Goal: Task Accomplishment & Management: Manage account settings

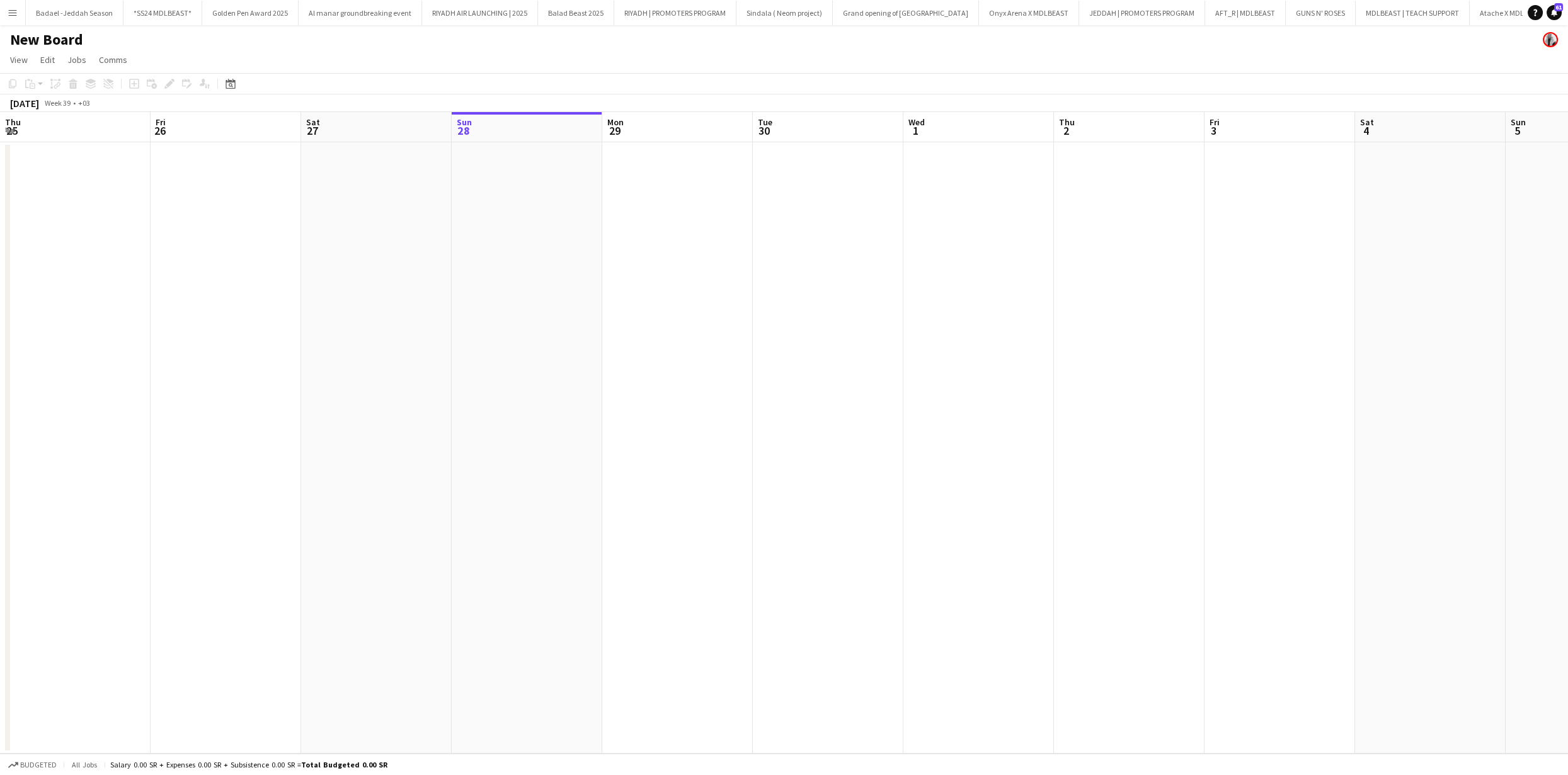
scroll to position [0, 301]
click at [9, 15] on app-icon "Menu" at bounding box center [12, 12] width 10 height 10
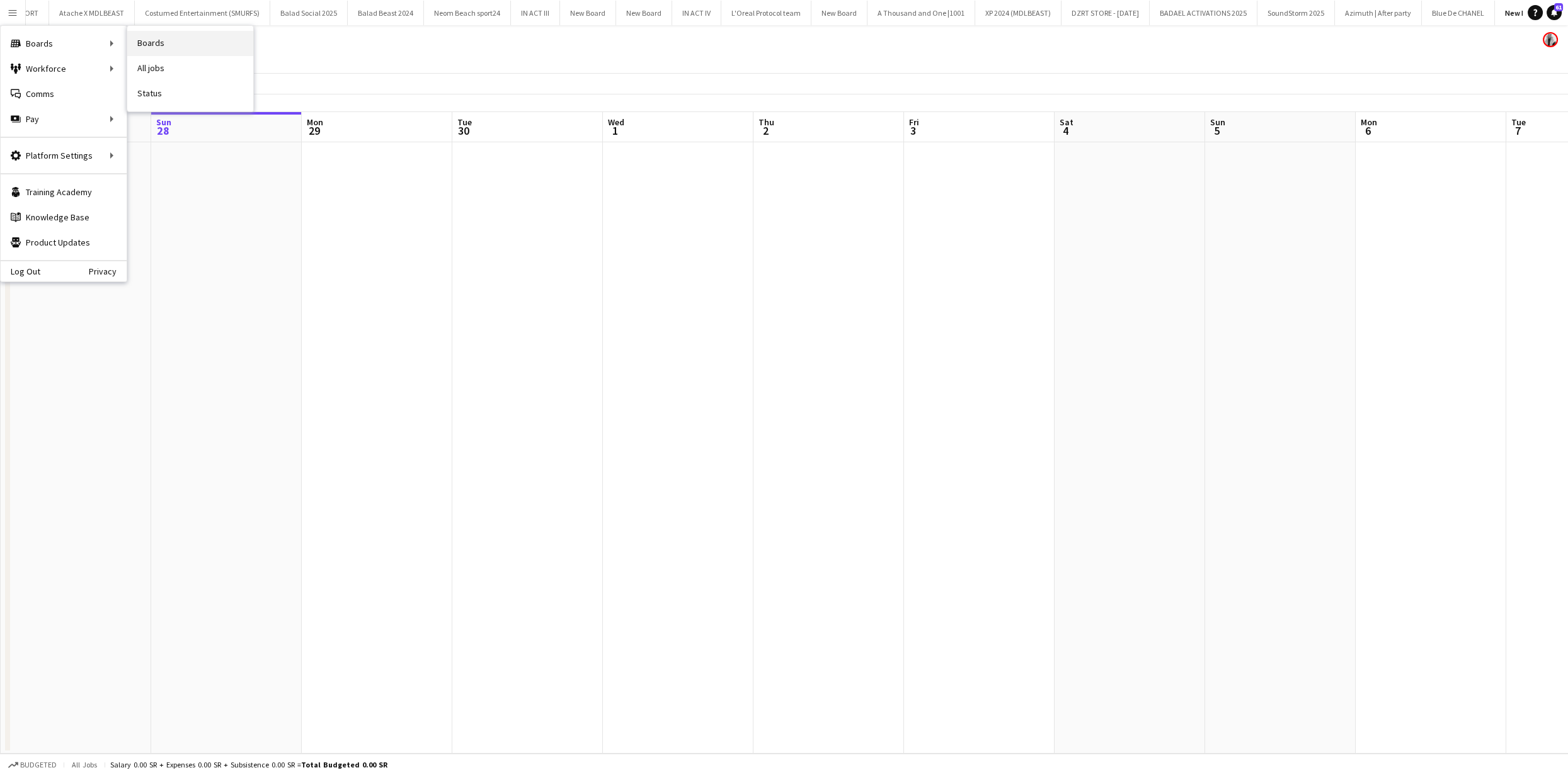
click at [152, 41] on link "Boards" at bounding box center [190, 43] width 126 height 26
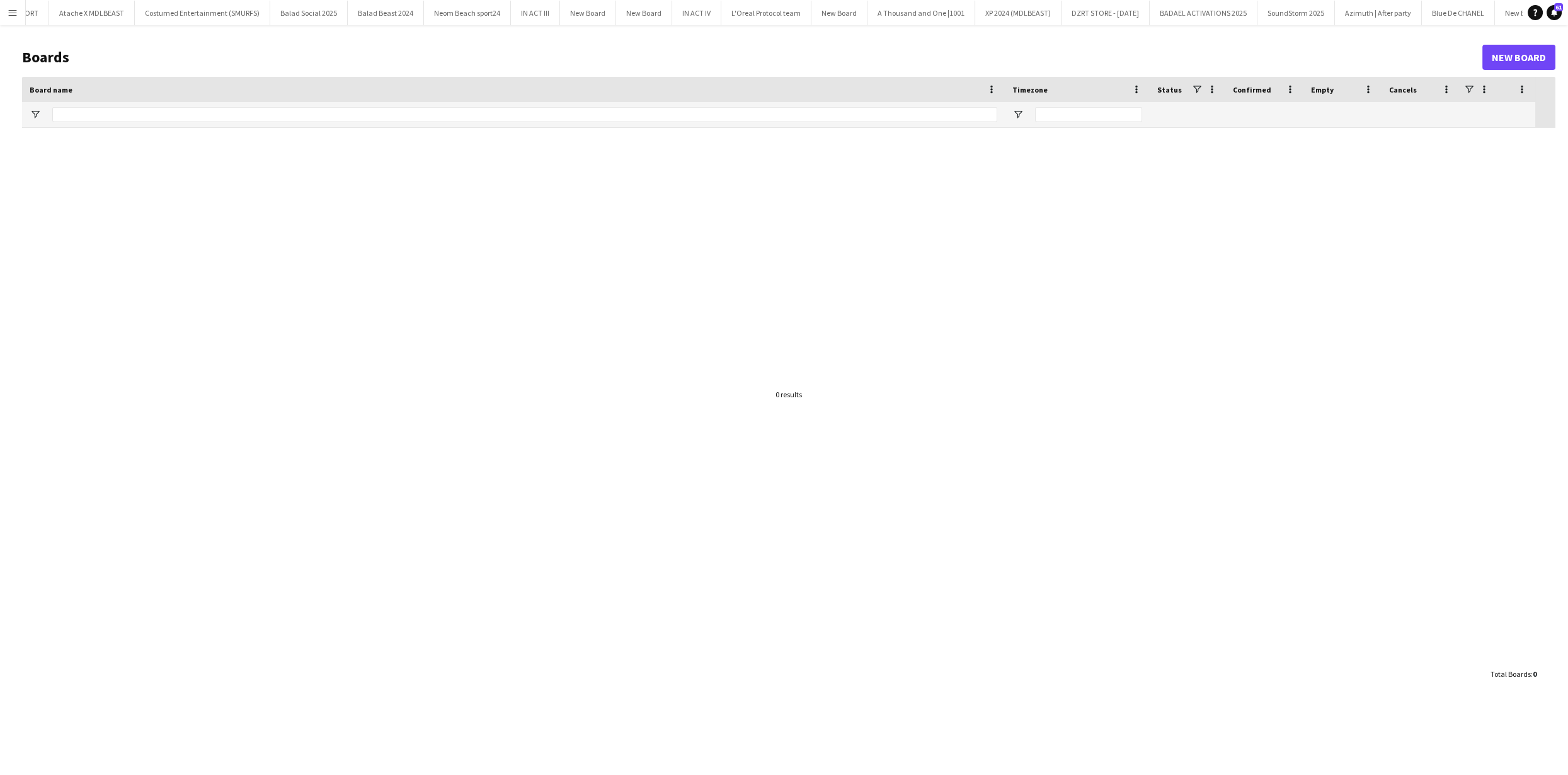
scroll to position [0, 1420]
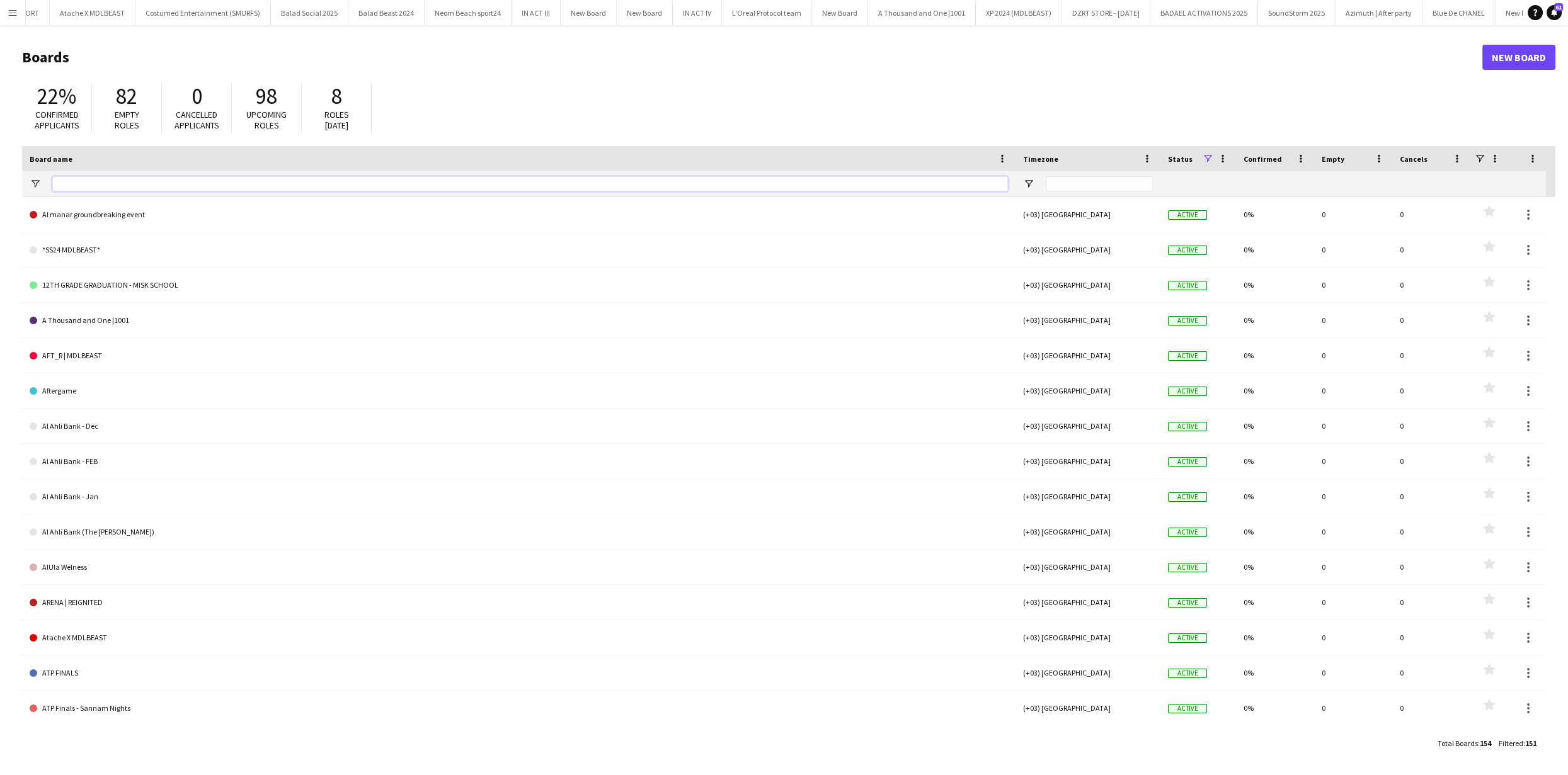
click at [92, 183] on input "Board name Filter Input" at bounding box center [530, 183] width 956 height 15
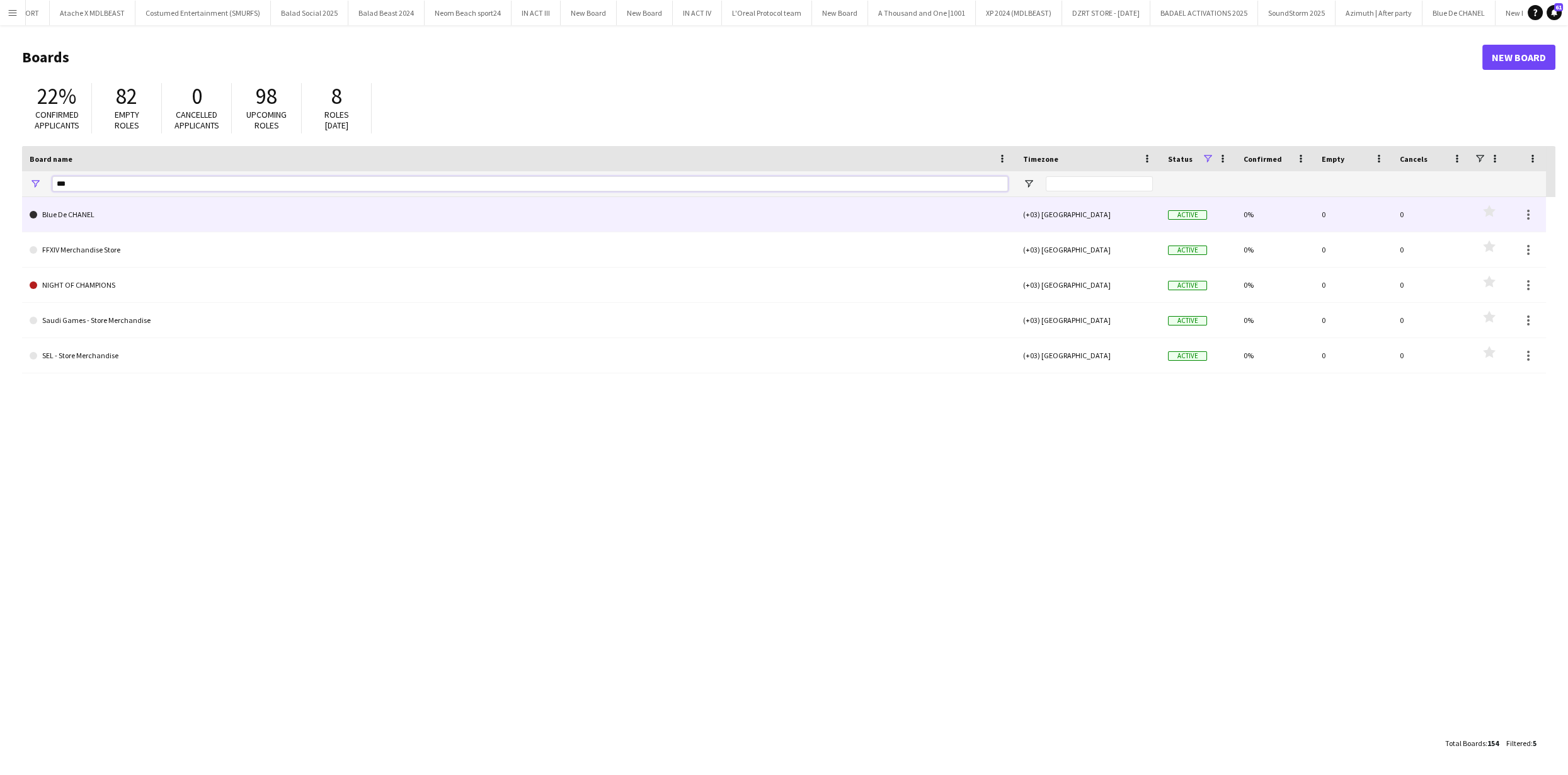
type input "***"
click at [185, 203] on link "Blue De CHANEL" at bounding box center [519, 215] width 978 height 35
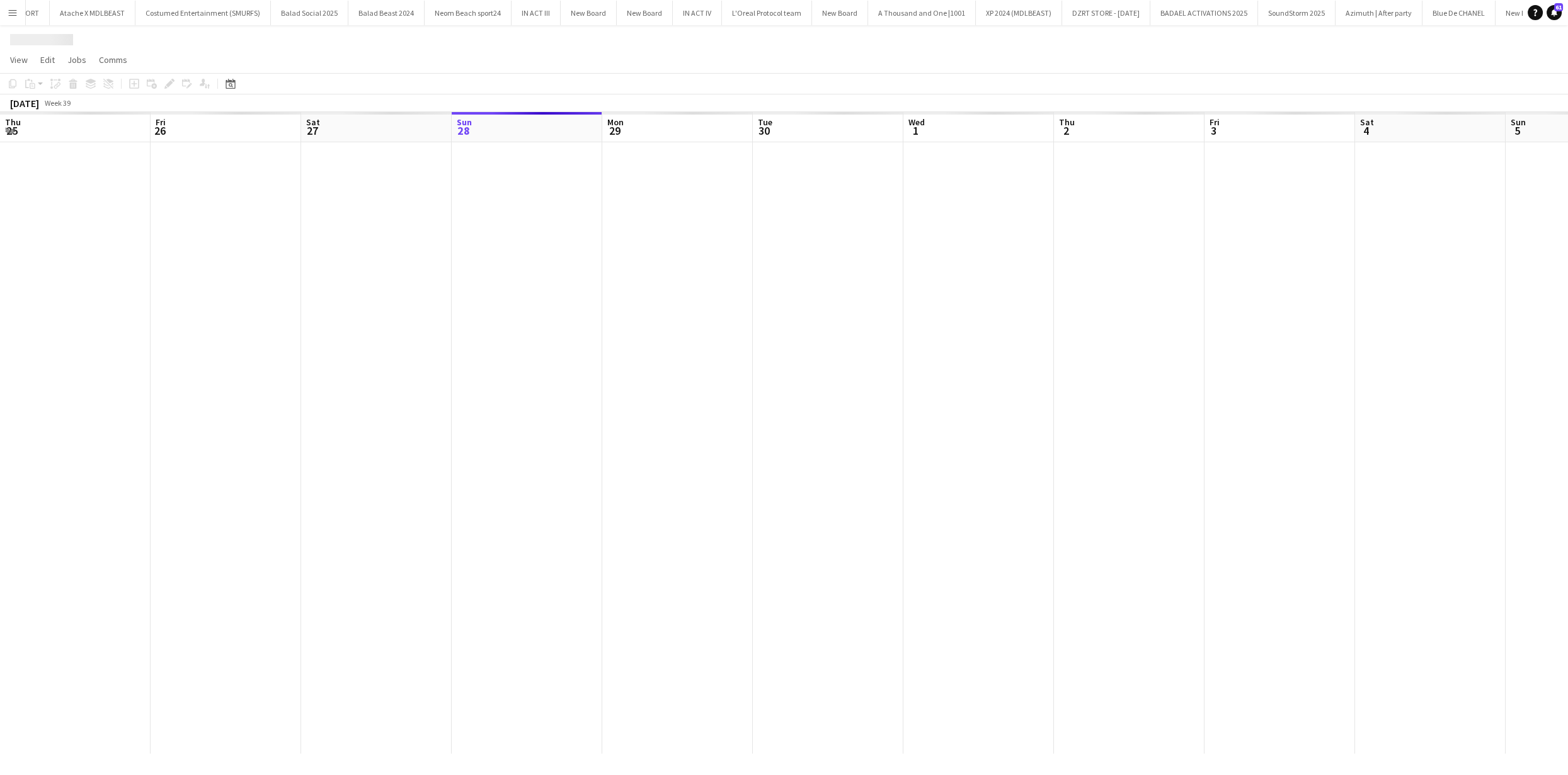
scroll to position [0, 301]
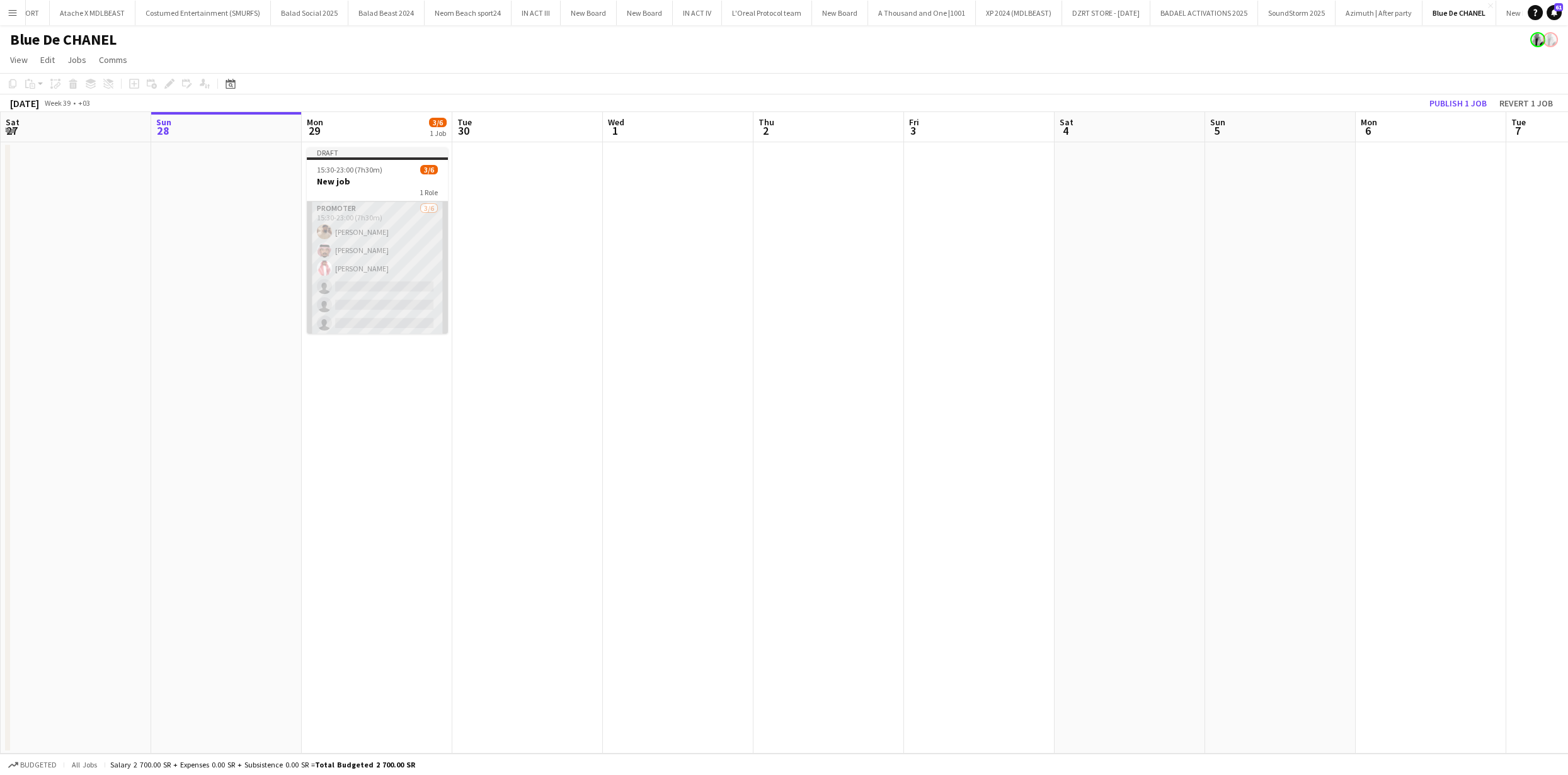
click at [366, 248] on app-card-role "PROMOTER [DATE] 15:30-23:00 (7h30m) [PERSON_NAME] [PERSON_NAME] [PERSON_NAME] s…" at bounding box center [377, 268] width 141 height 135
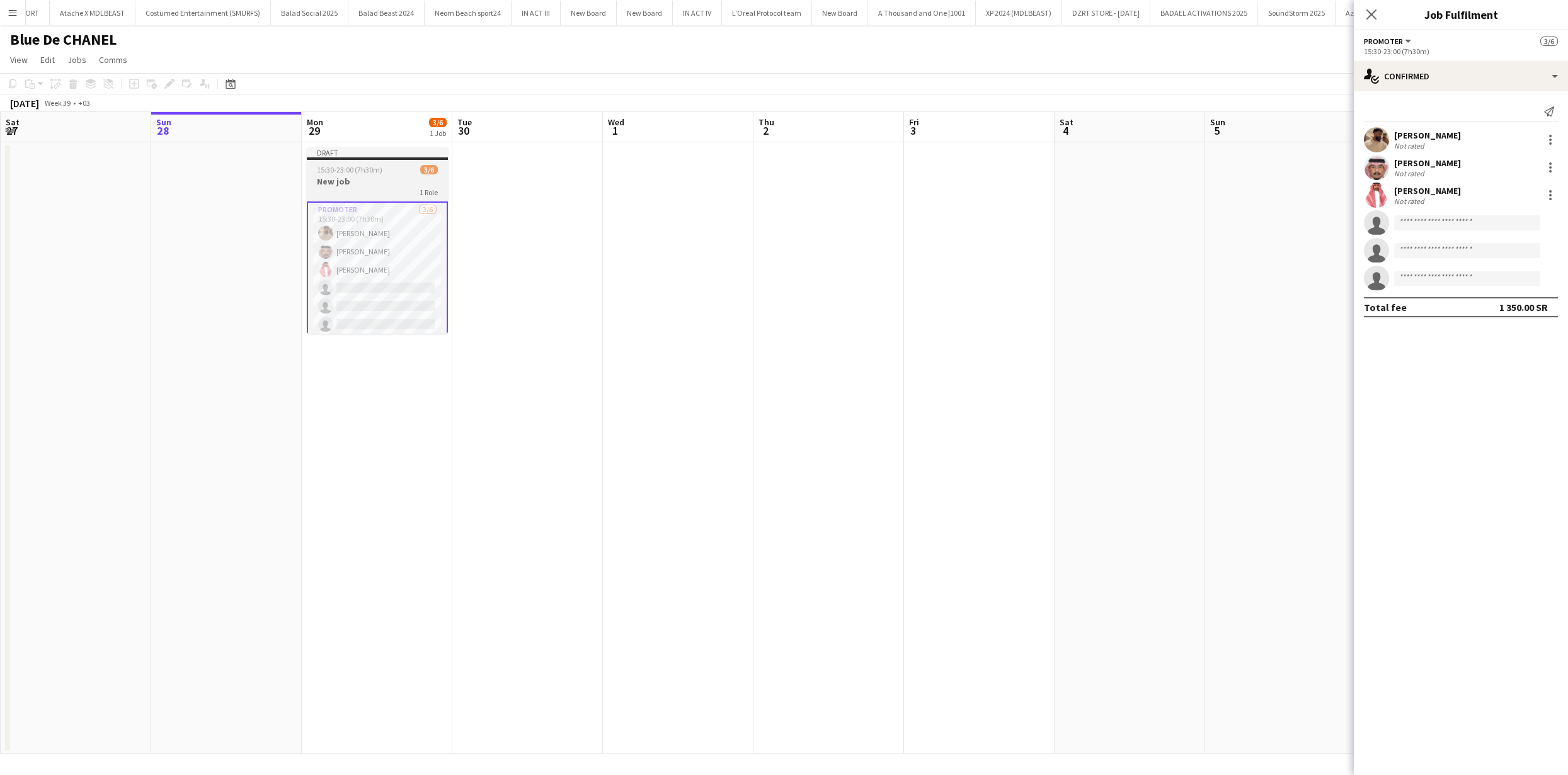
click at [351, 182] on h3 "New job" at bounding box center [377, 181] width 141 height 11
click at [172, 85] on icon "Edit" at bounding box center [169, 83] width 10 height 10
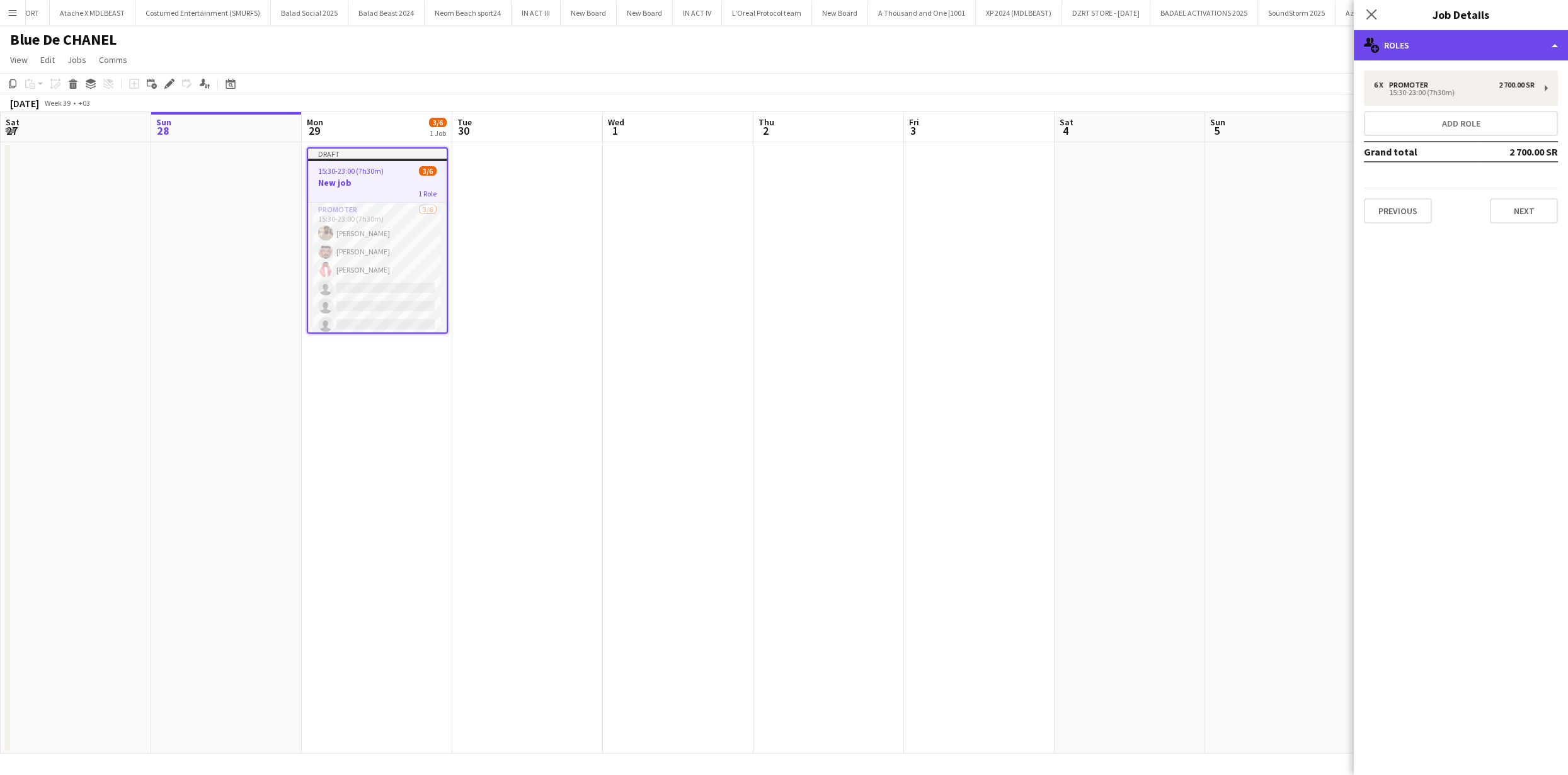
click at [1418, 49] on div "multiple-users-add Roles" at bounding box center [1461, 45] width 214 height 30
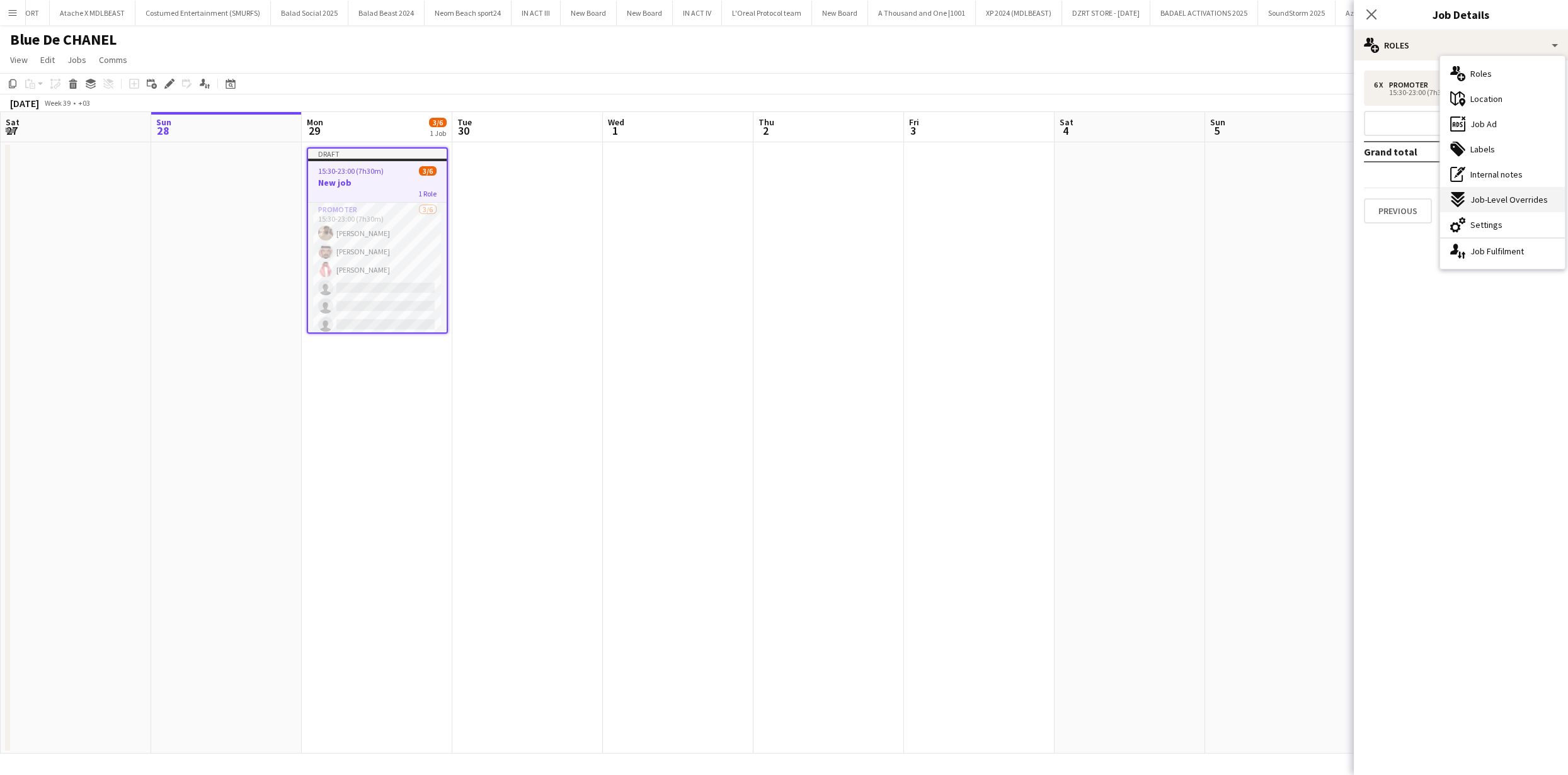
click at [1500, 195] on span "Job-Level Overrides" at bounding box center [1509, 200] width 77 height 11
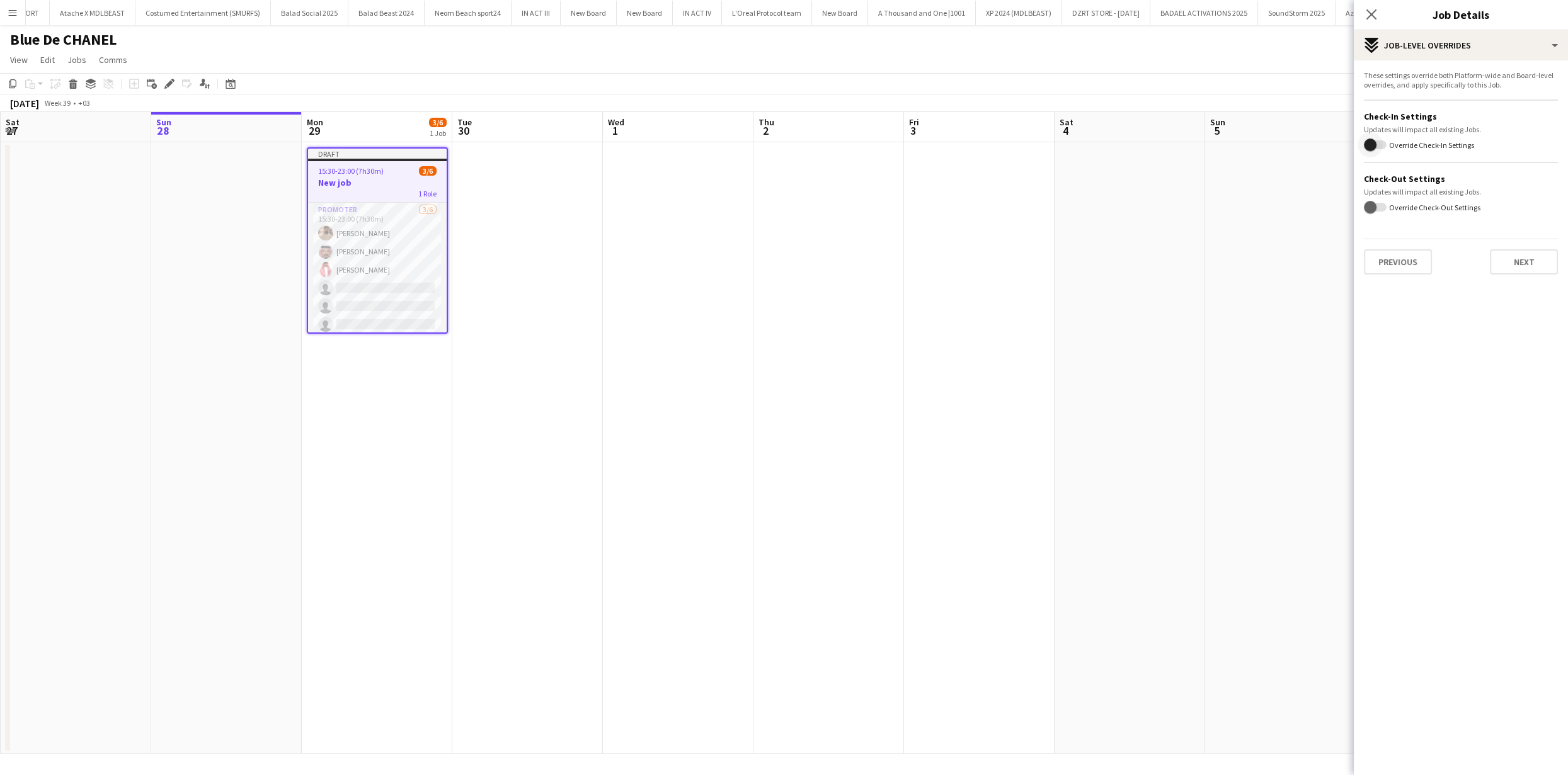
click at [1371, 143] on span "button" at bounding box center [1370, 145] width 12 height 12
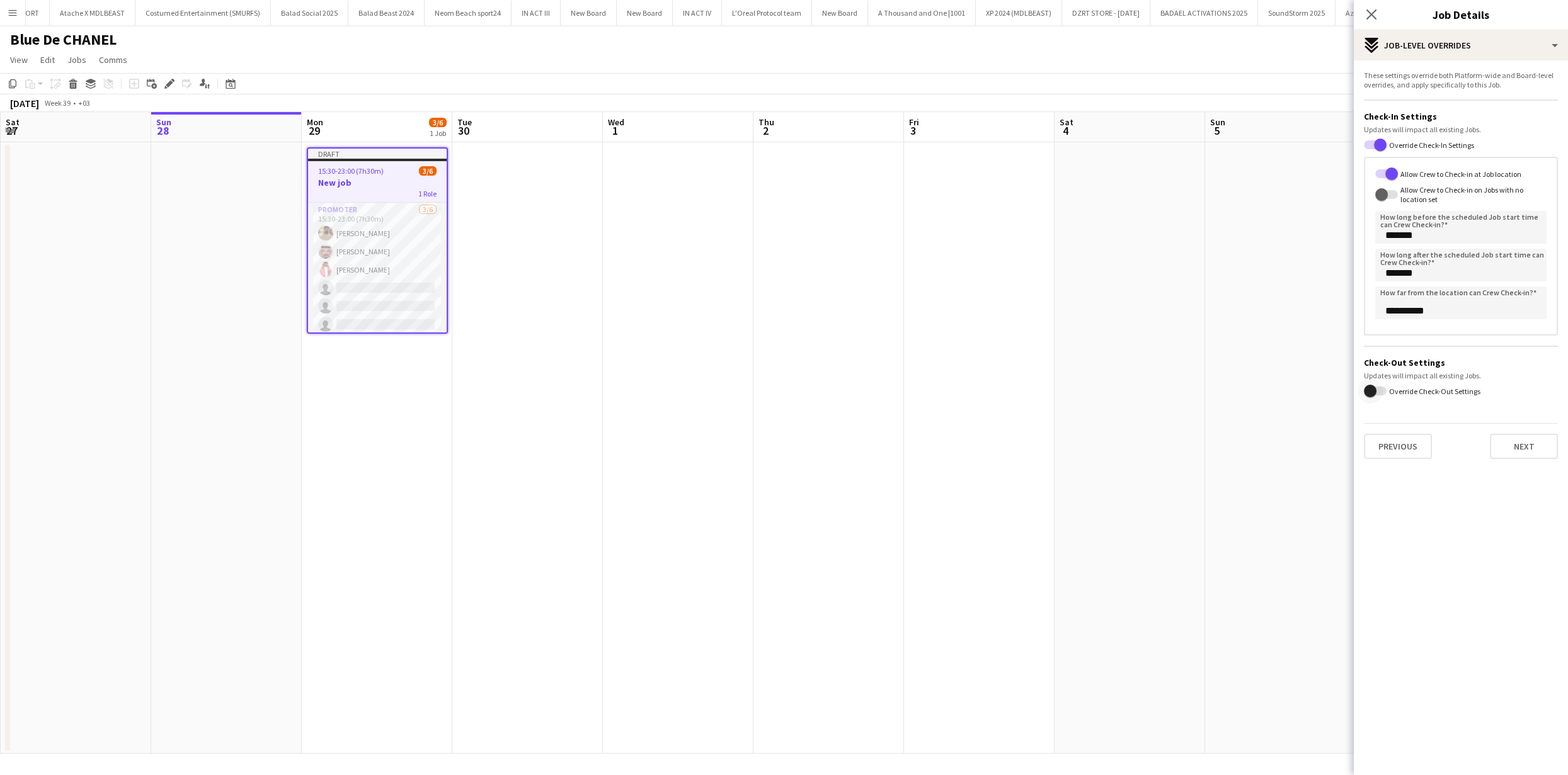
click at [1370, 391] on span "button" at bounding box center [1370, 391] width 12 height 12
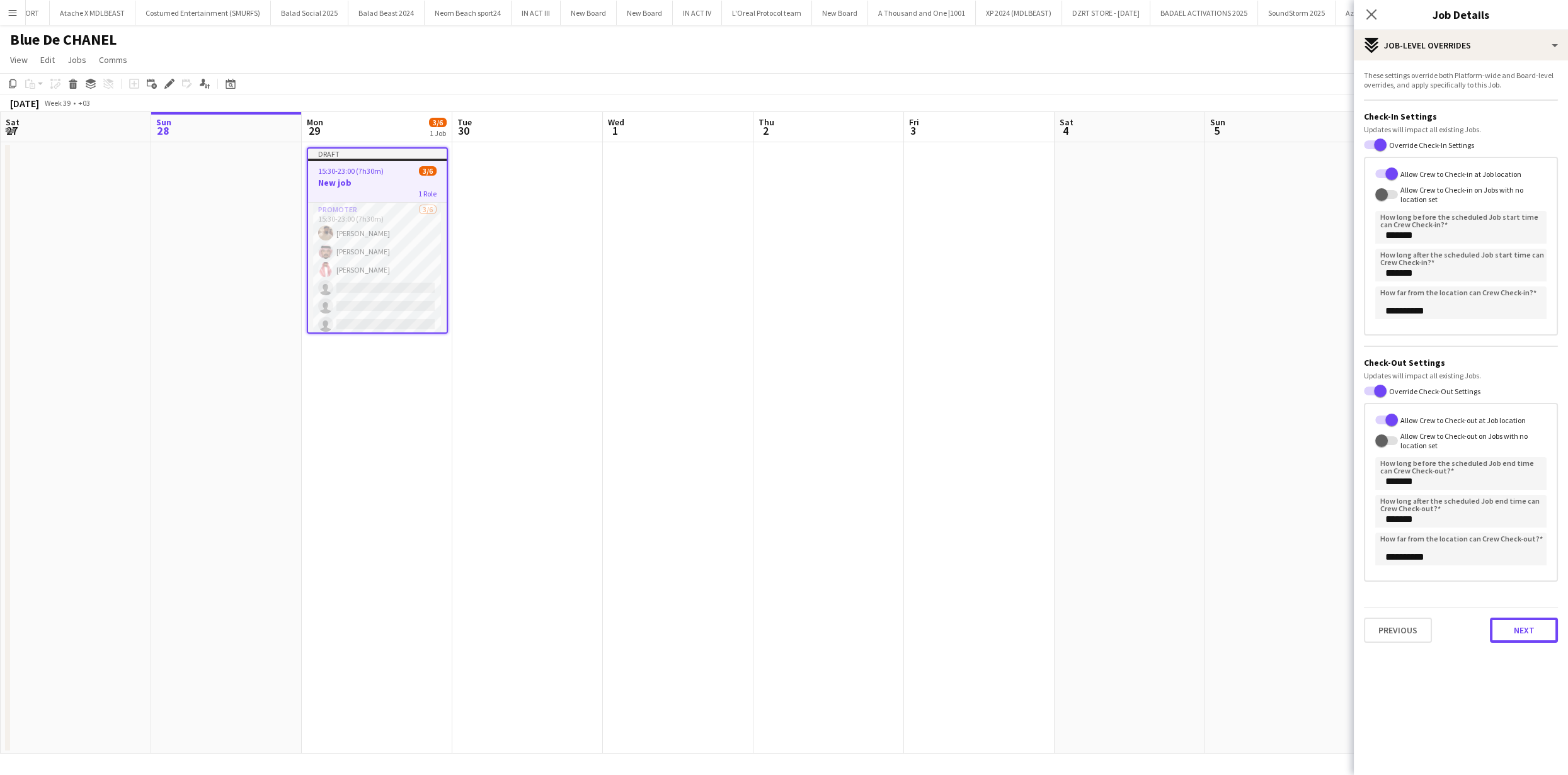
click at [1524, 621] on button "Next" at bounding box center [1523, 630] width 68 height 26
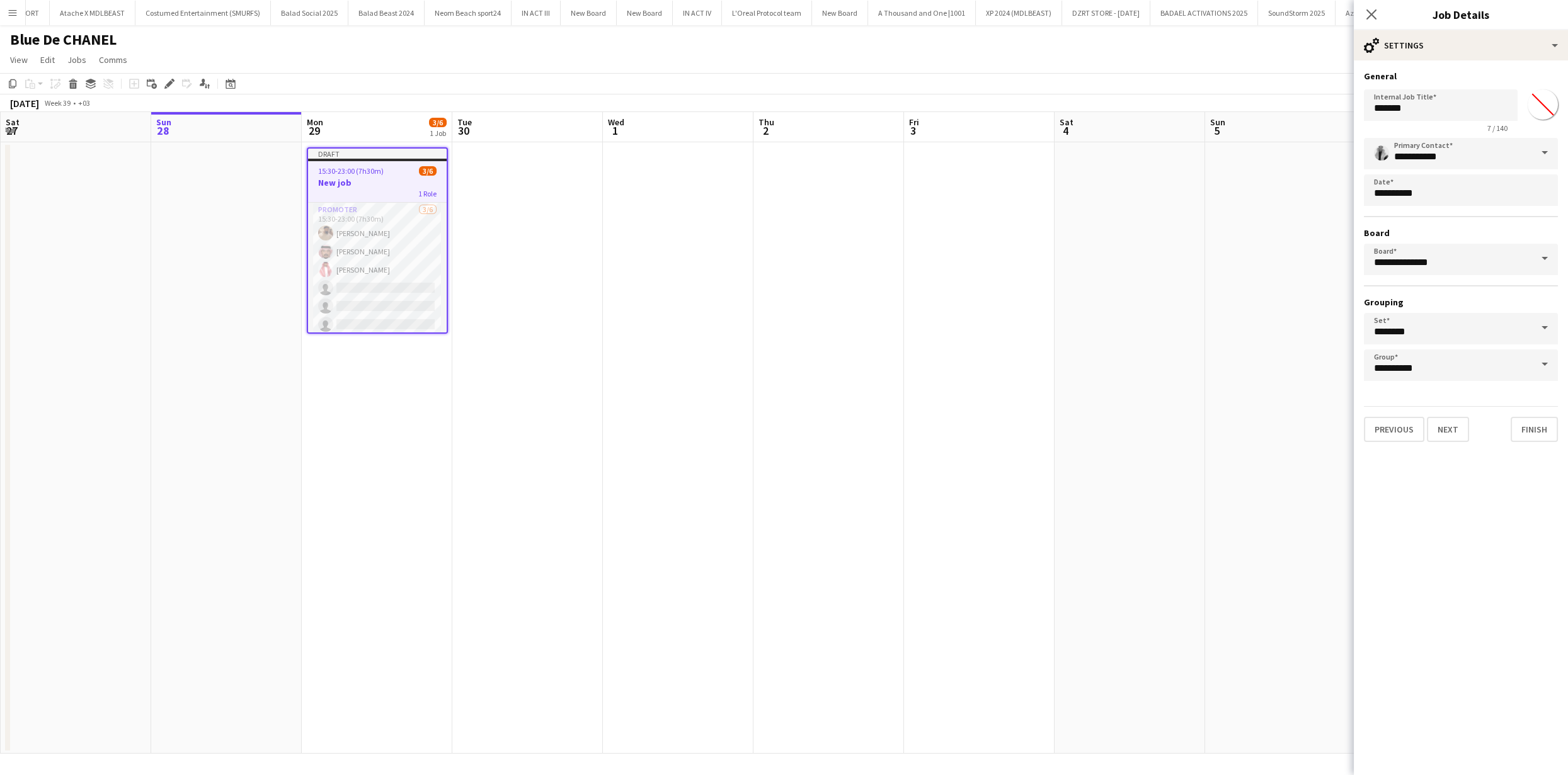
type input "*******"
click at [1090, 397] on app-date-cell at bounding box center [1130, 448] width 150 height 611
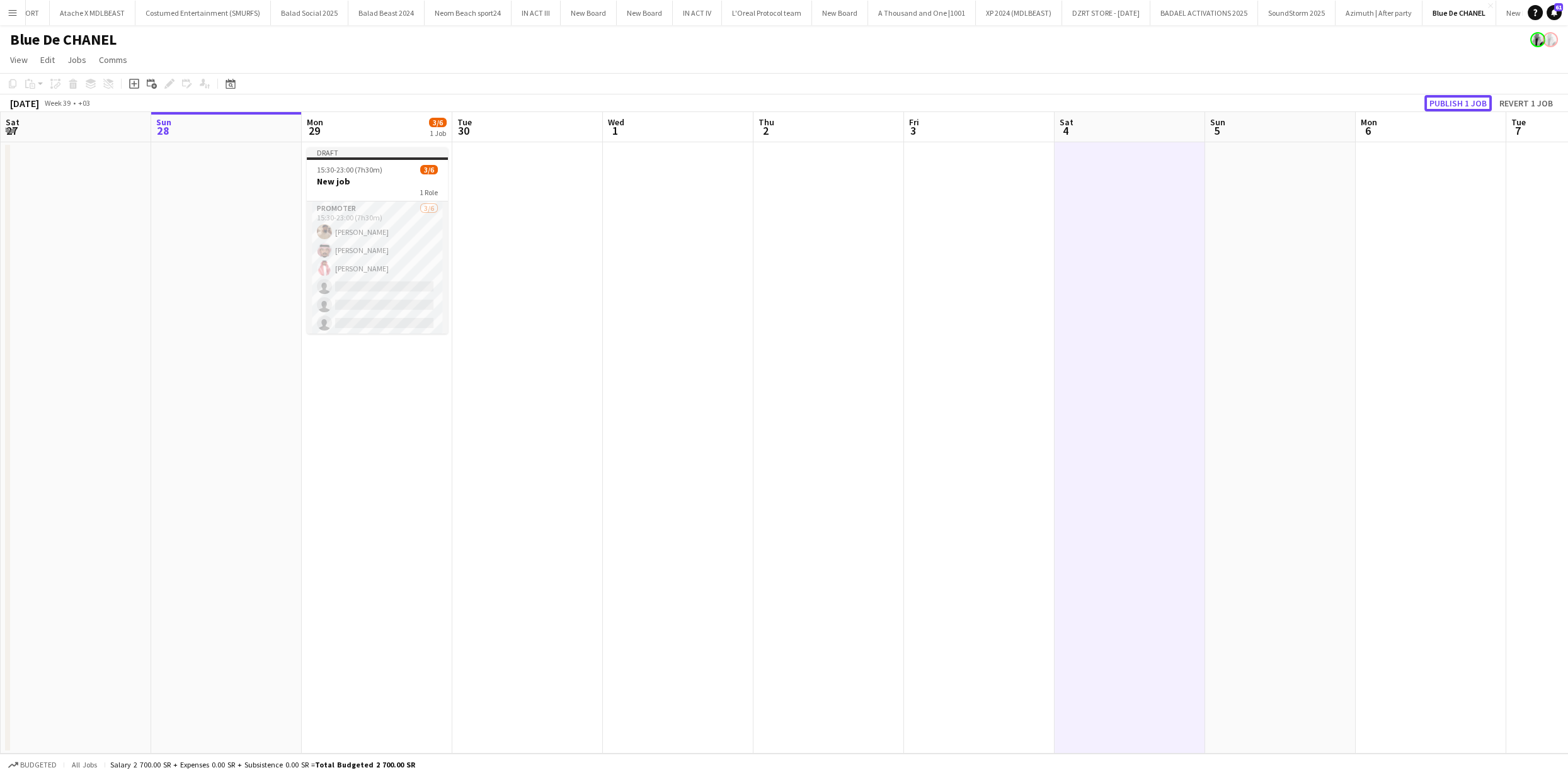
drag, startPoint x: 1474, startPoint y: 101, endPoint x: 1229, endPoint y: 278, distance: 302.2
click at [1229, 278] on app-calendar "Copy Paste Paste Command V Paste with crew Command Shift V Paste linked Job [GE…" at bounding box center [784, 413] width 1568 height 681
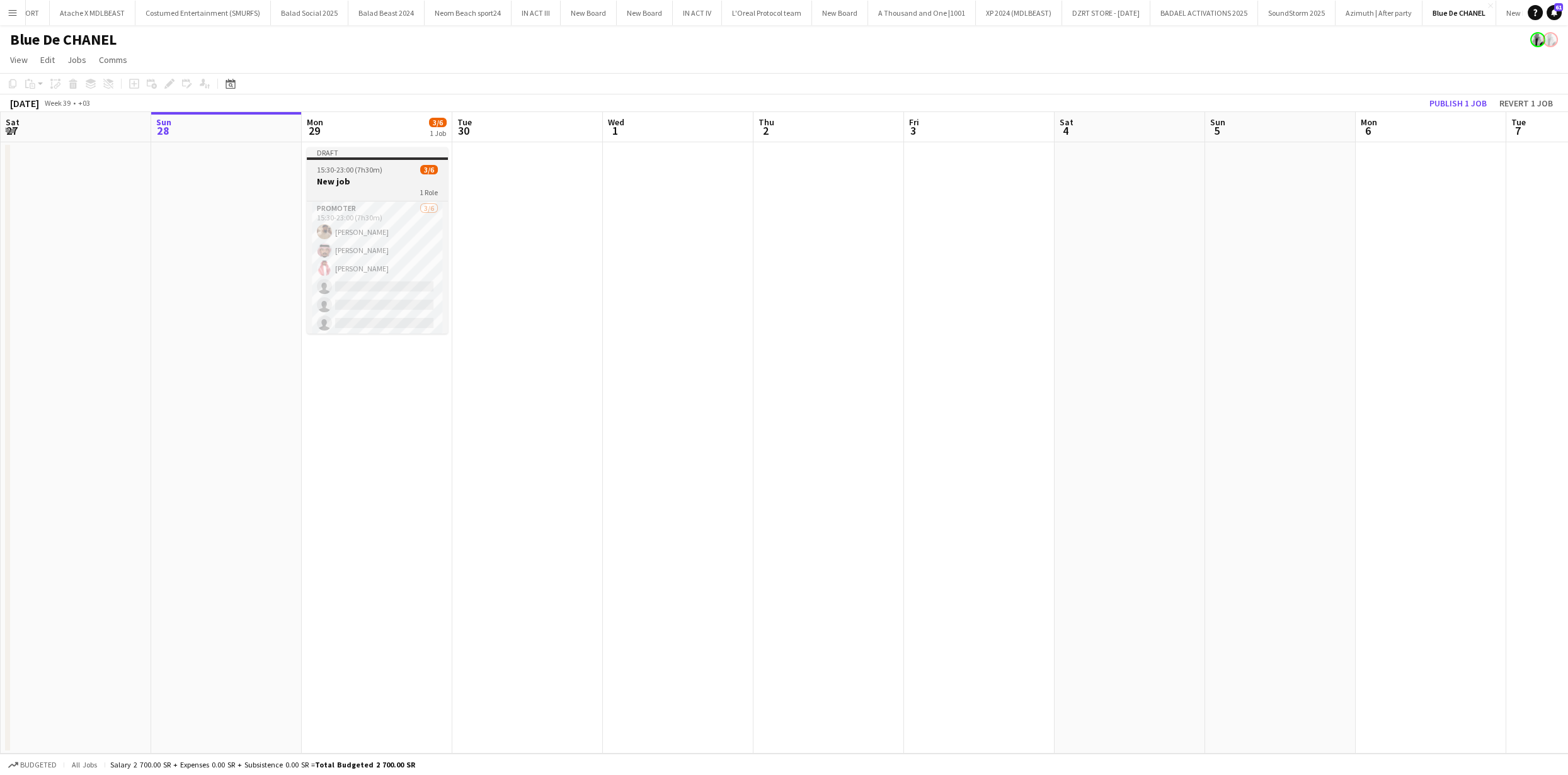
click at [336, 184] on h3 "New job" at bounding box center [377, 181] width 141 height 11
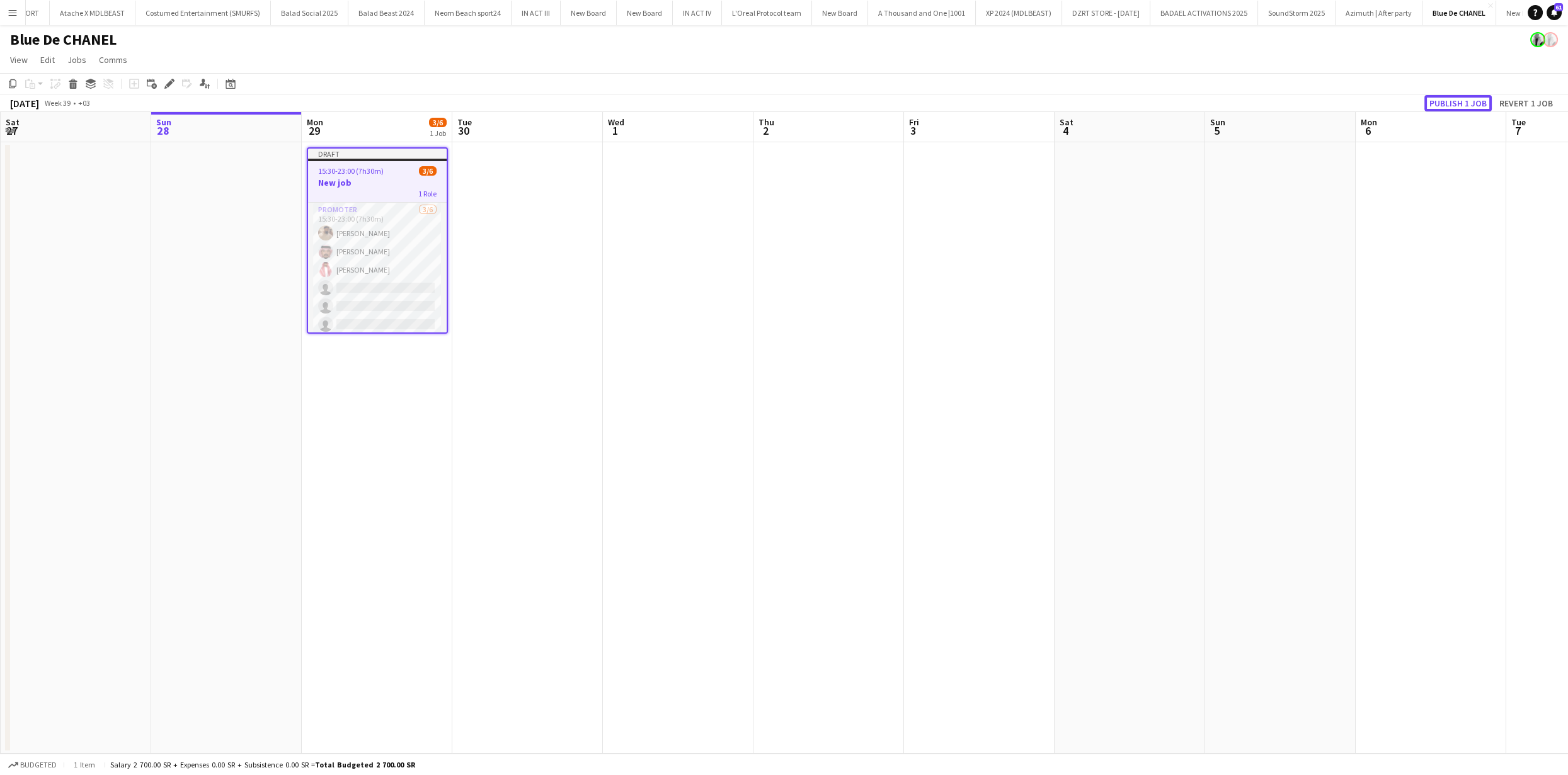
drag, startPoint x: 1441, startPoint y: 101, endPoint x: 1190, endPoint y: 133, distance: 253.0
click at [1441, 101] on button "Publish 1 job" at bounding box center [1458, 103] width 68 height 17
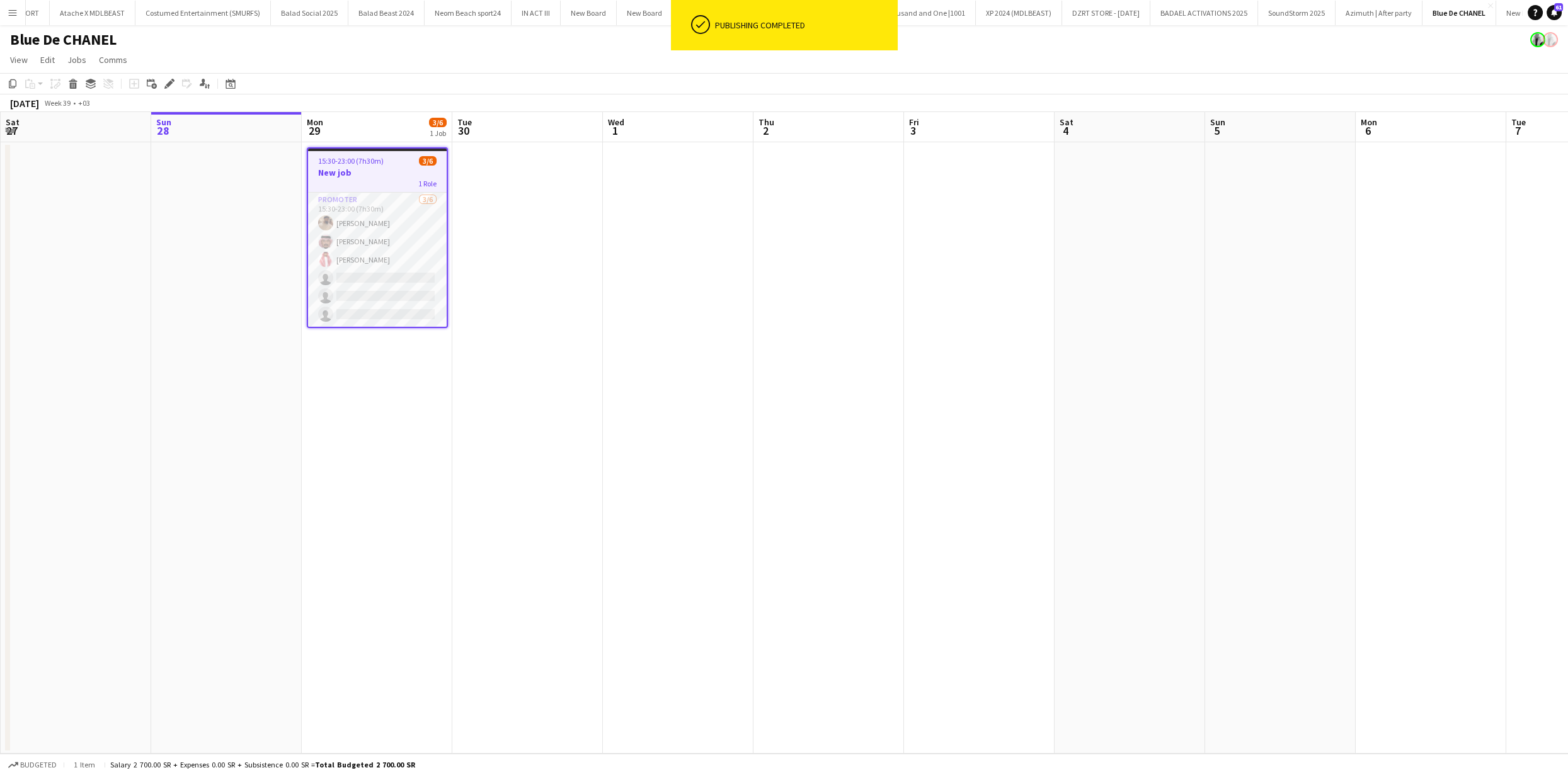
click at [366, 183] on div "1 Role" at bounding box center [377, 183] width 139 height 10
click at [413, 179] on div "1 Role" at bounding box center [377, 181] width 141 height 10
click at [170, 80] on icon "Edit" at bounding box center [169, 83] width 10 height 10
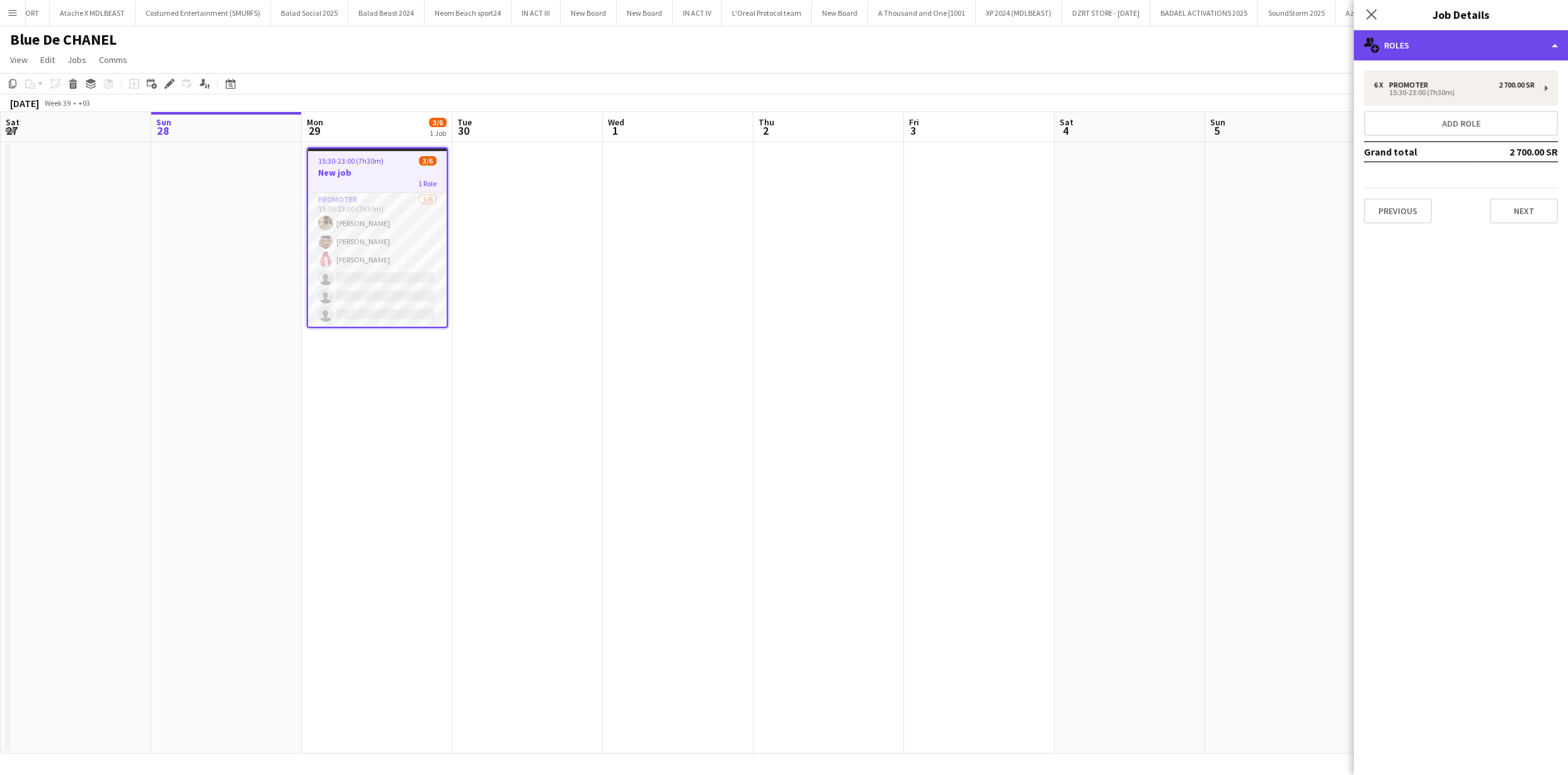
click at [1440, 43] on div "multiple-users-add Roles" at bounding box center [1461, 45] width 214 height 30
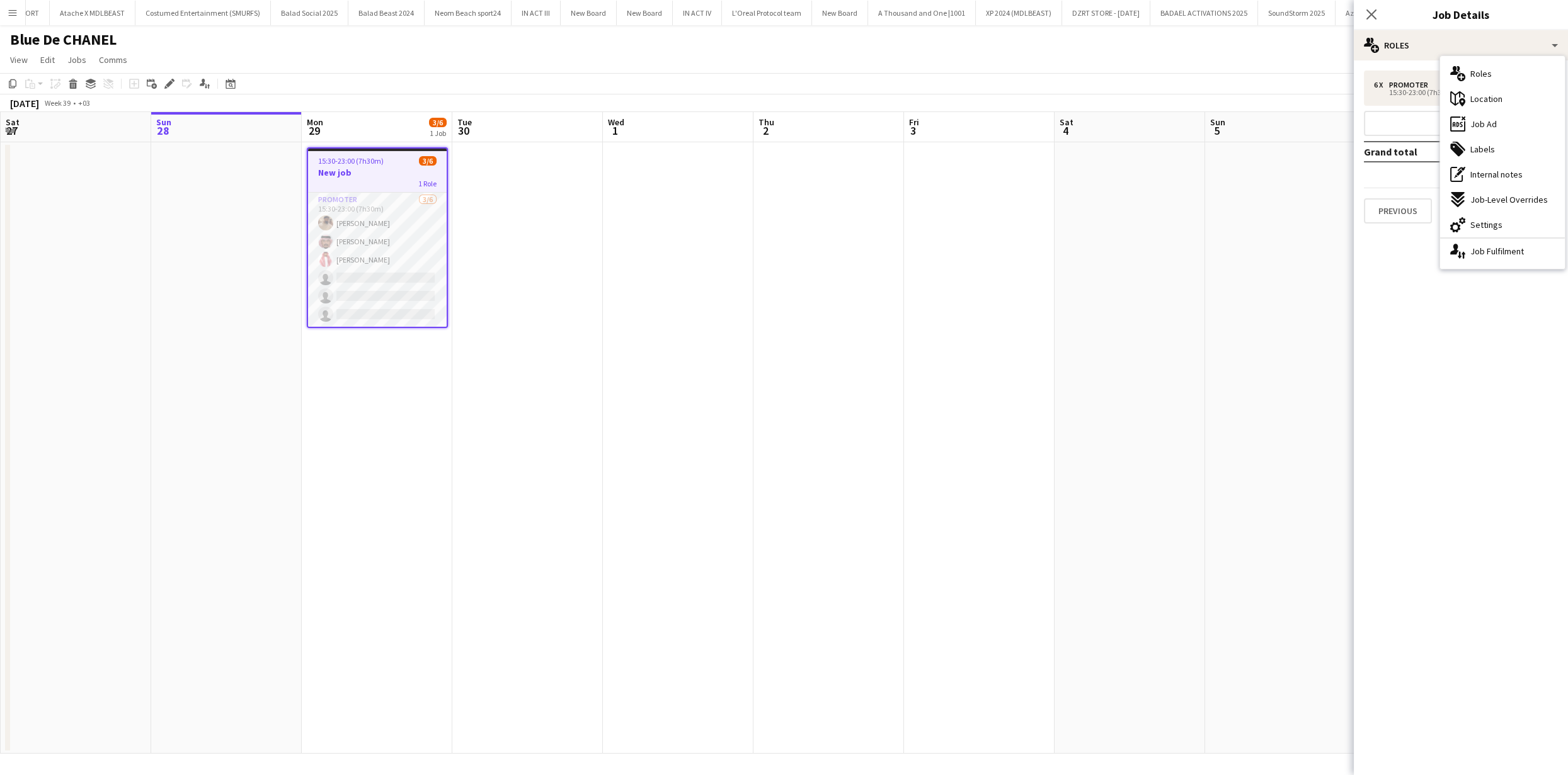
drag, startPoint x: 1487, startPoint y: 222, endPoint x: 1481, endPoint y: 220, distance: 6.3
click at [1487, 222] on span "Settings" at bounding box center [1486, 224] width 33 height 11
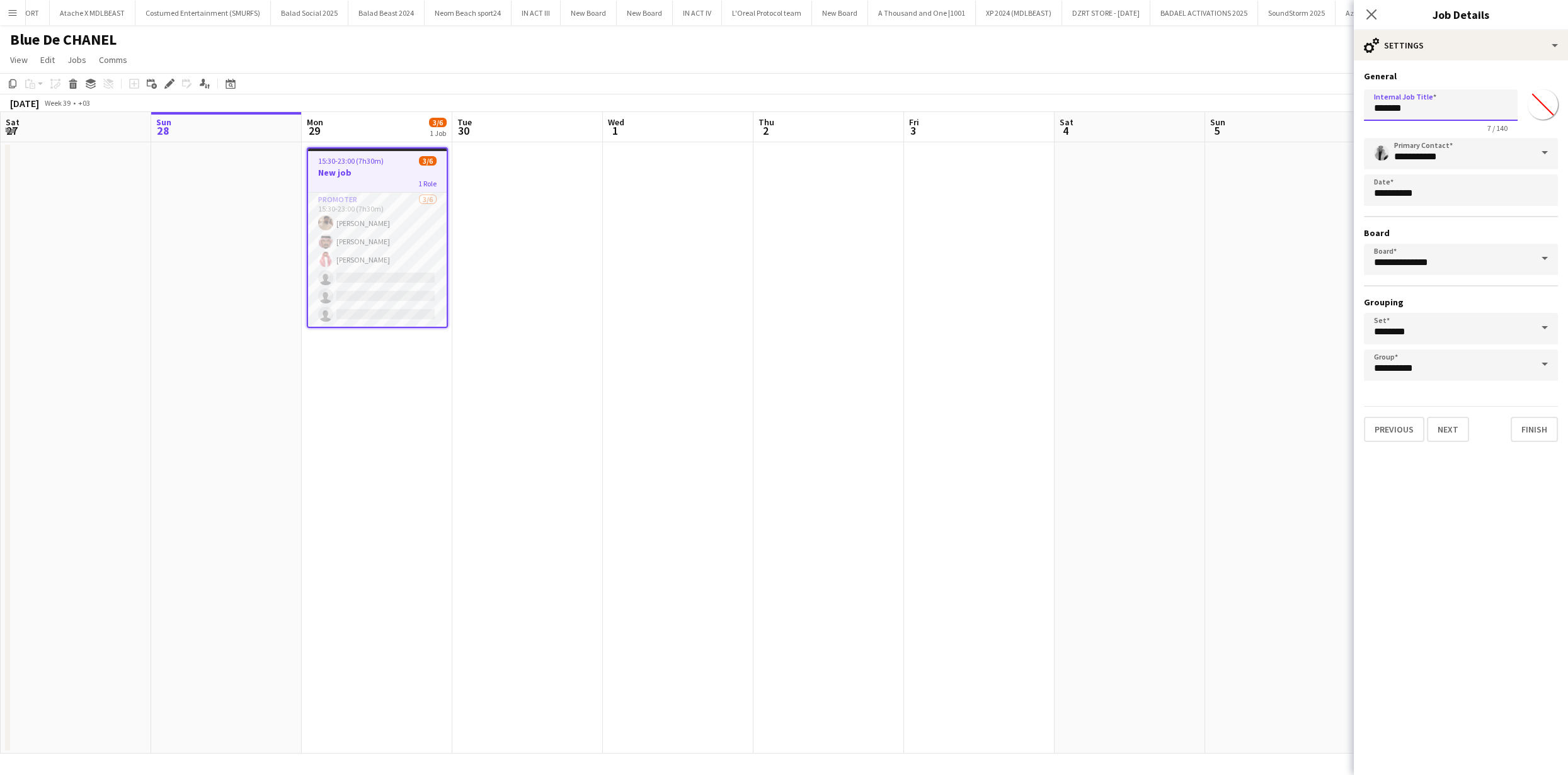
click at [1411, 112] on input "*******" at bounding box center [1440, 106] width 154 height 32
type input "**********"
click at [1459, 427] on button "Next" at bounding box center [1448, 429] width 42 height 26
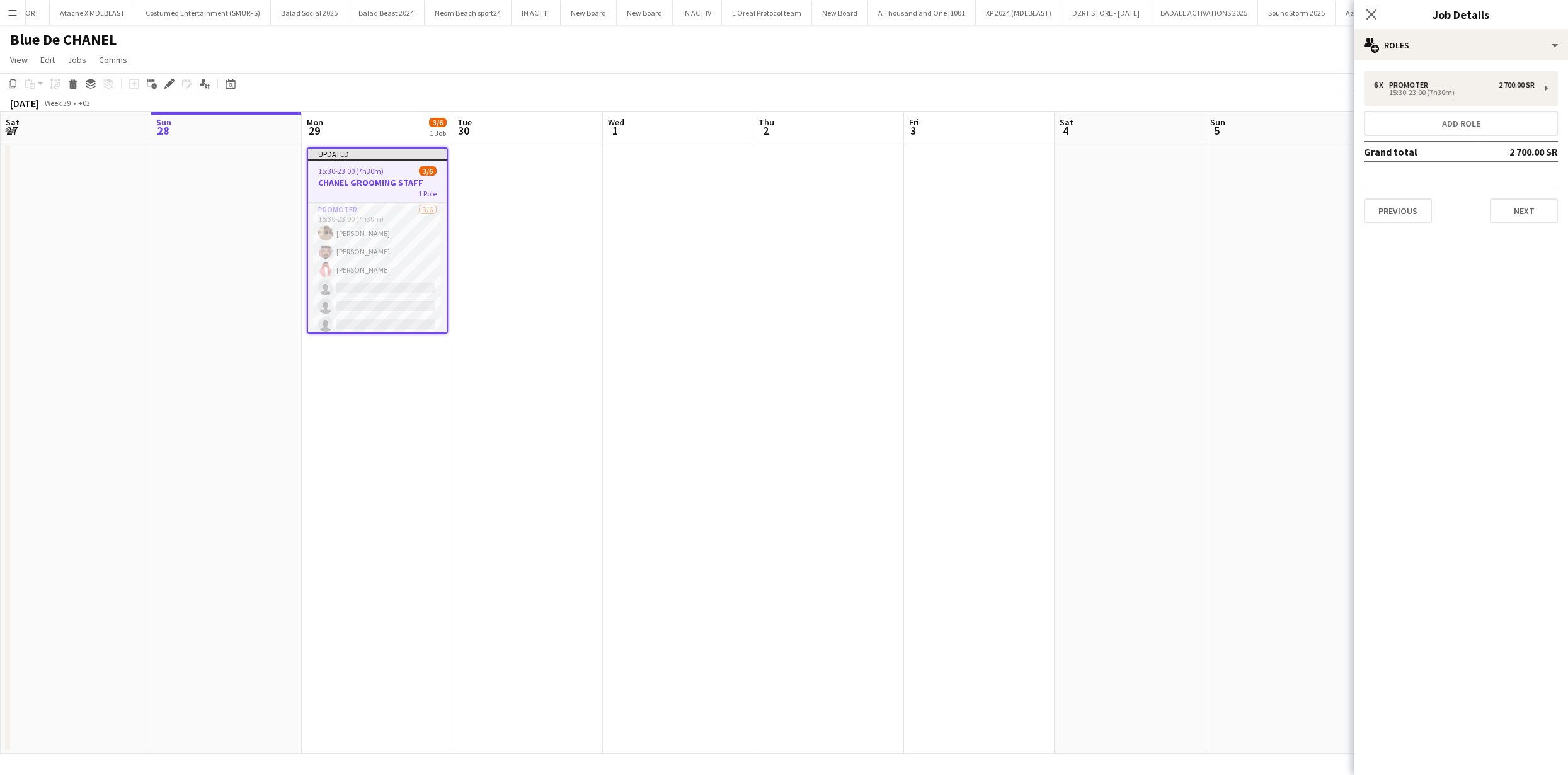
drag, startPoint x: 1216, startPoint y: 212, endPoint x: 984, endPoint y: 170, distance: 235.8
click at [1217, 212] on app-date-cell at bounding box center [1280, 448] width 150 height 611
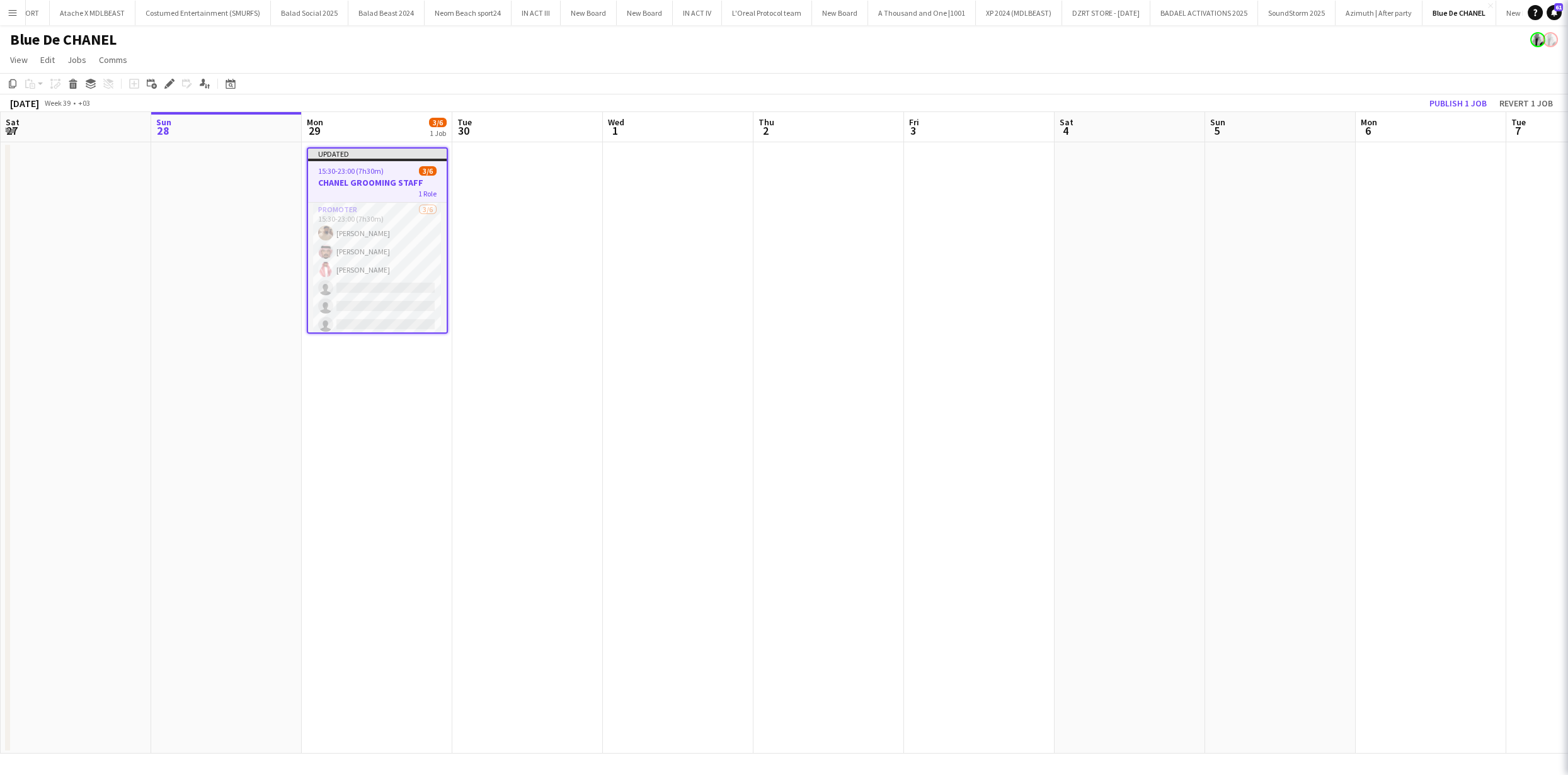
scroll to position [0, 300]
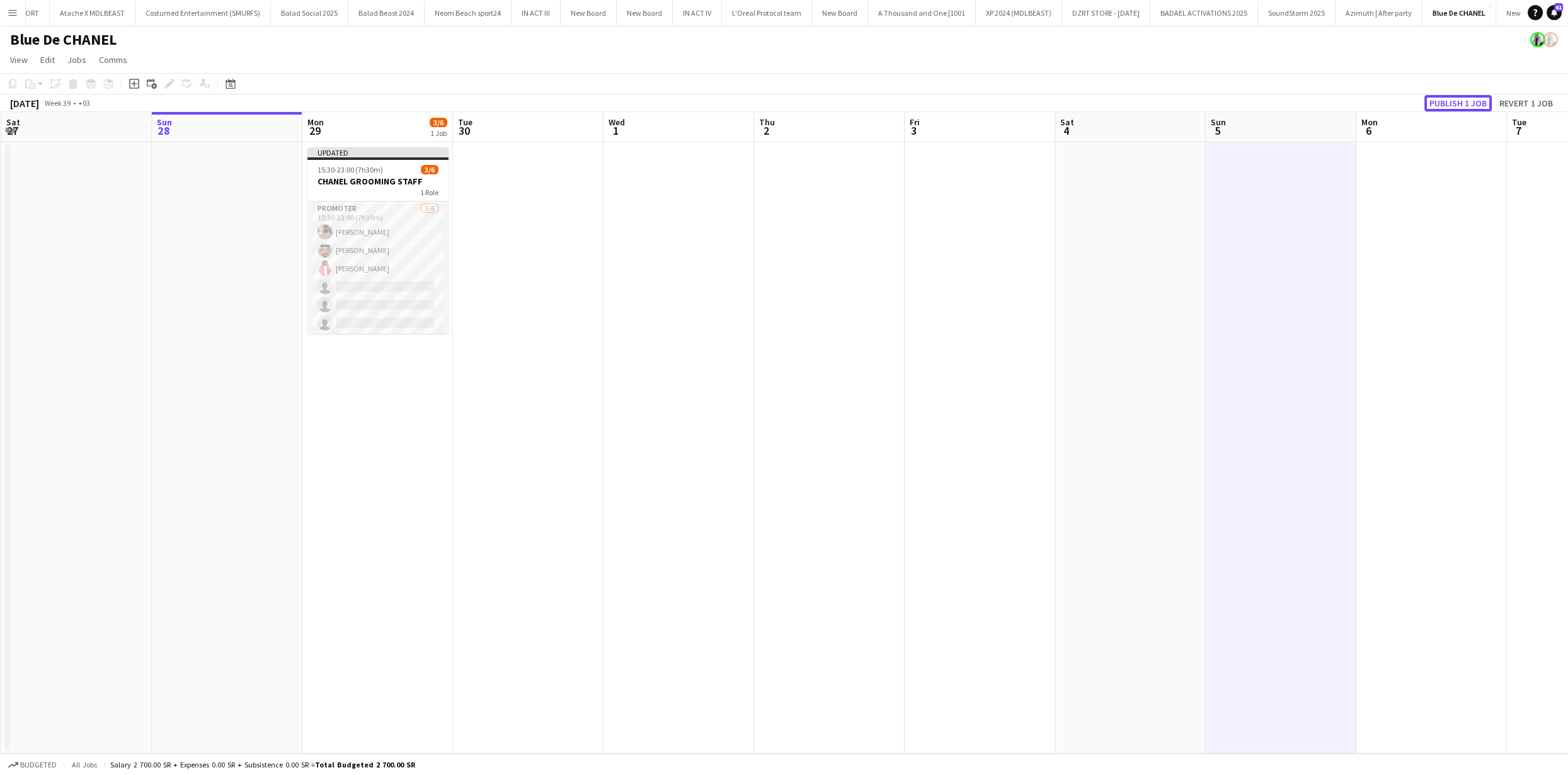
click at [1458, 101] on button "Publish 1 job" at bounding box center [1458, 103] width 68 height 17
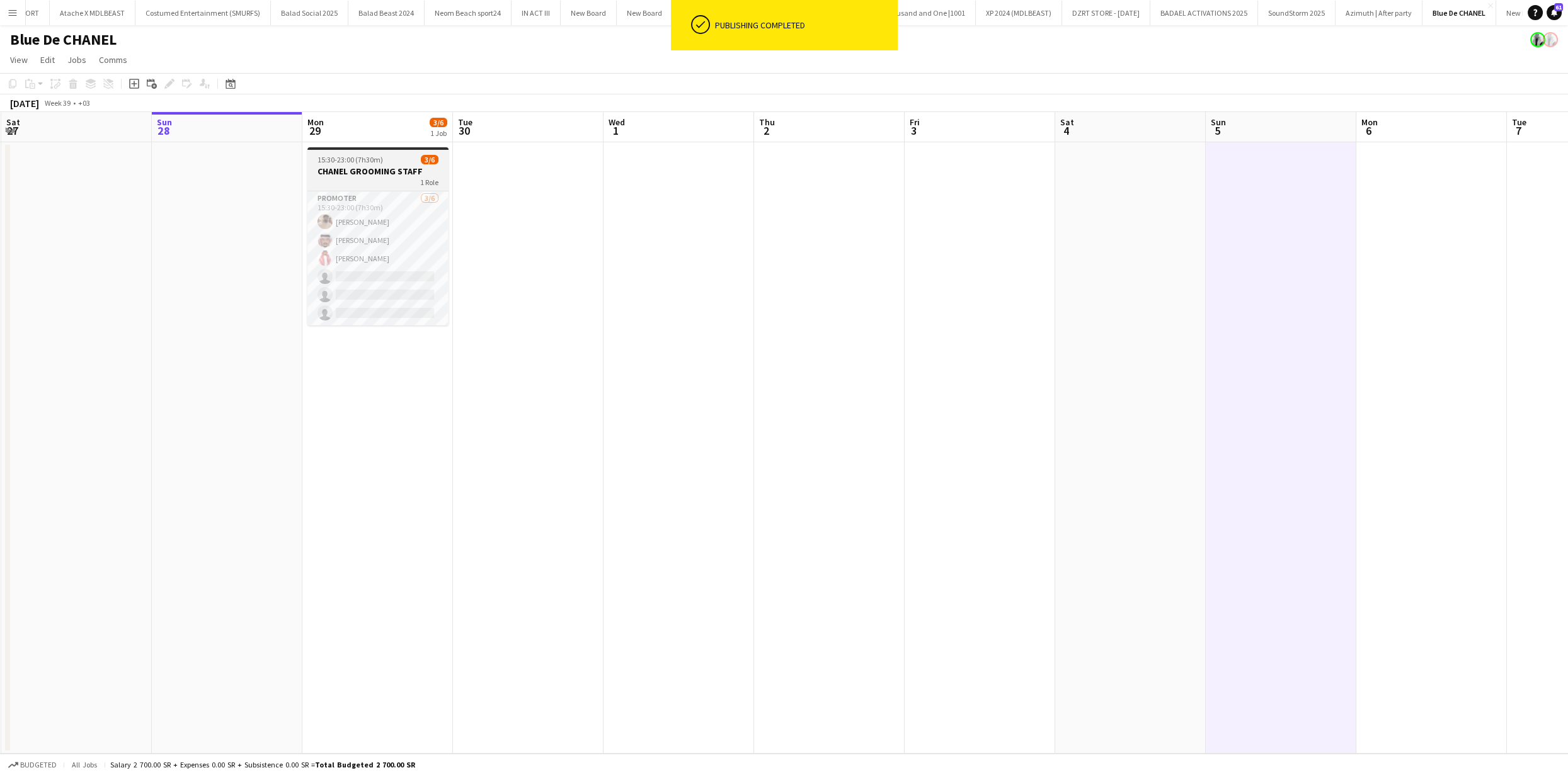
click at [399, 177] on div "1 Role" at bounding box center [377, 181] width 141 height 10
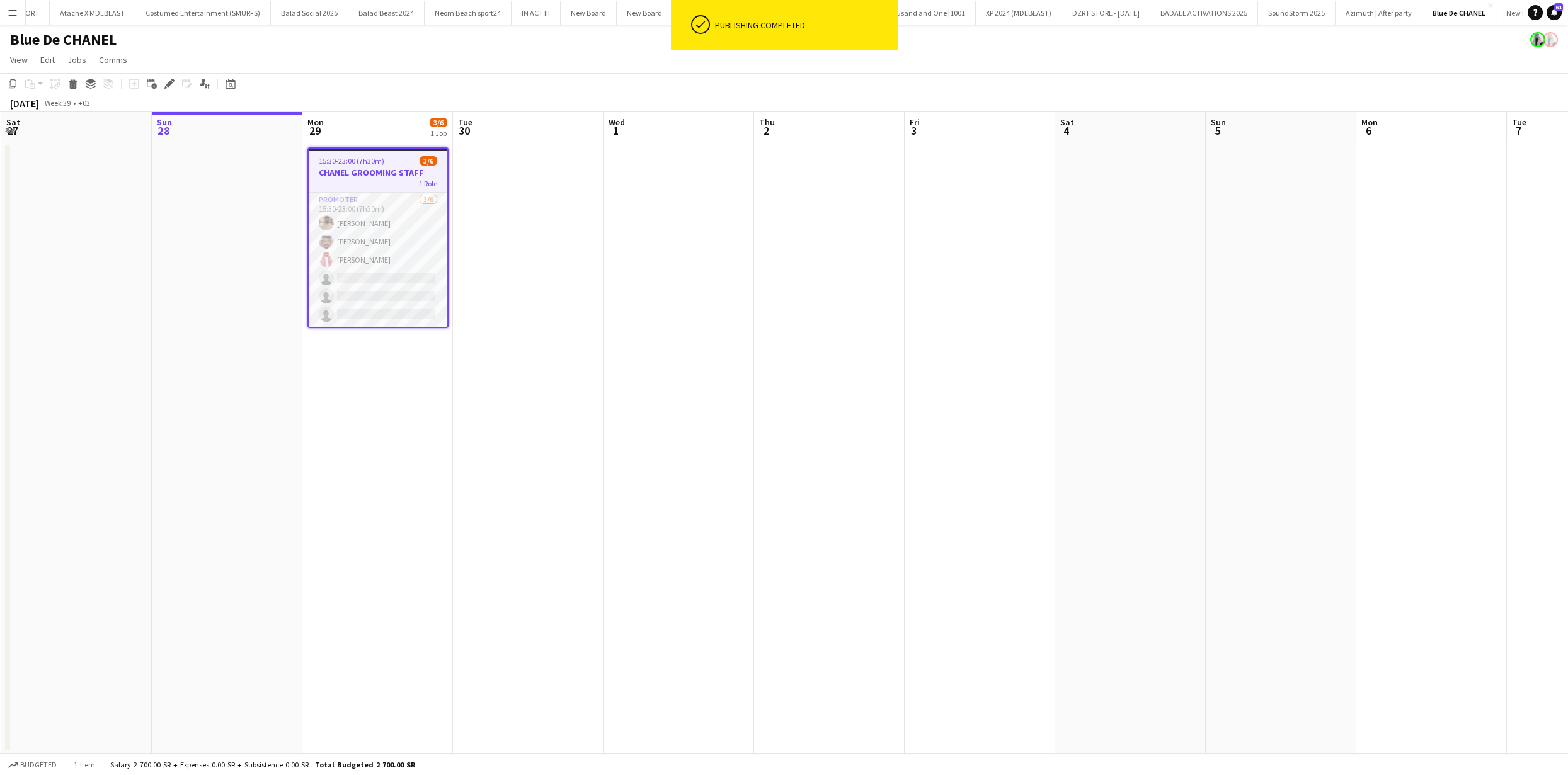
drag, startPoint x: 14, startPoint y: 81, endPoint x: 27, endPoint y: 86, distance: 13.9
click at [14, 81] on icon "Copy" at bounding box center [12, 83] width 10 height 10
click at [512, 212] on app-date-cell at bounding box center [528, 448] width 150 height 611
click at [515, 212] on app-date-cell at bounding box center [528, 448] width 150 height 611
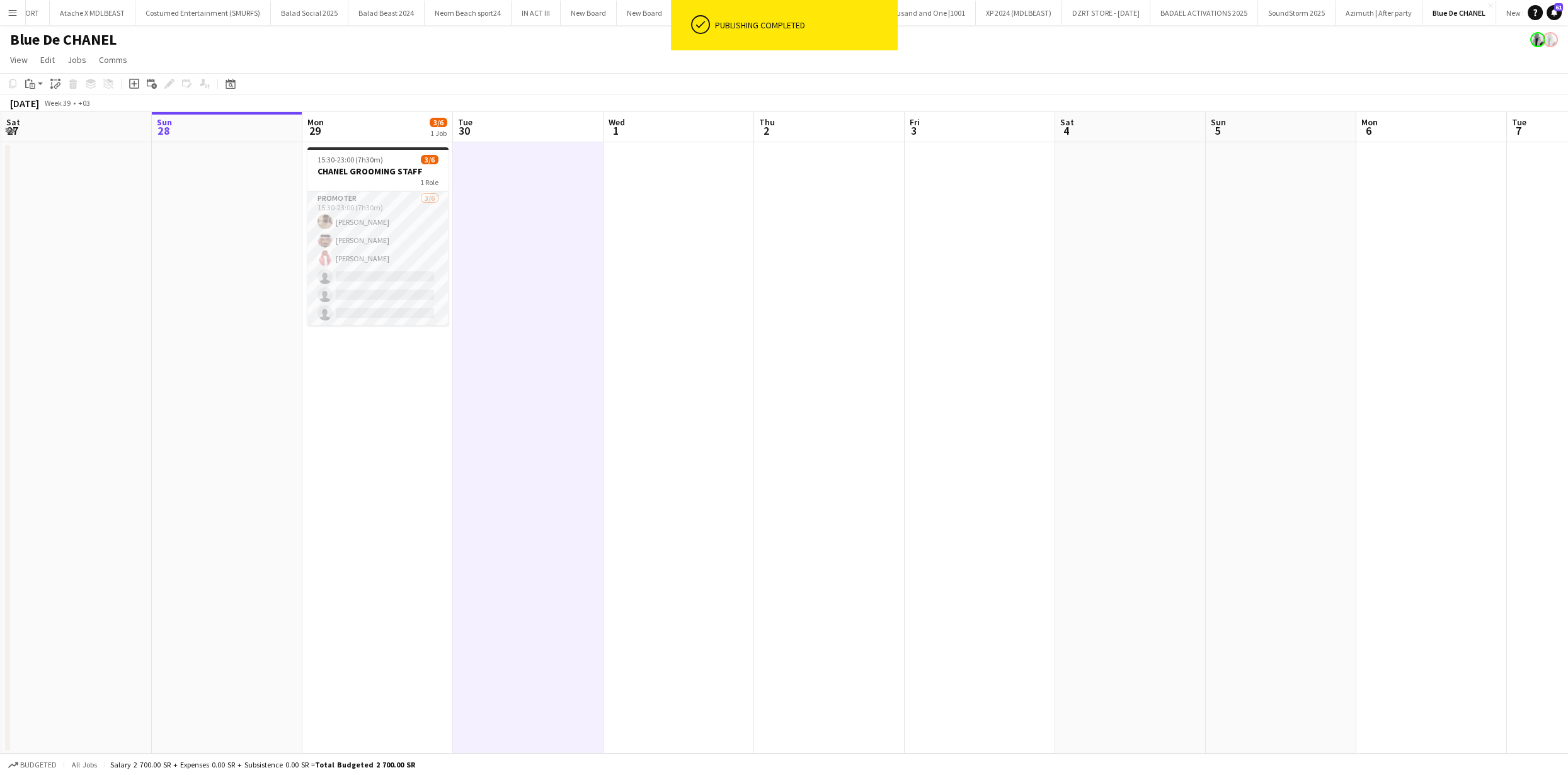
drag, startPoint x: 626, startPoint y: 208, endPoint x: 669, endPoint y: 208, distance: 43.0
click at [626, 208] on app-date-cell at bounding box center [678, 448] width 150 height 611
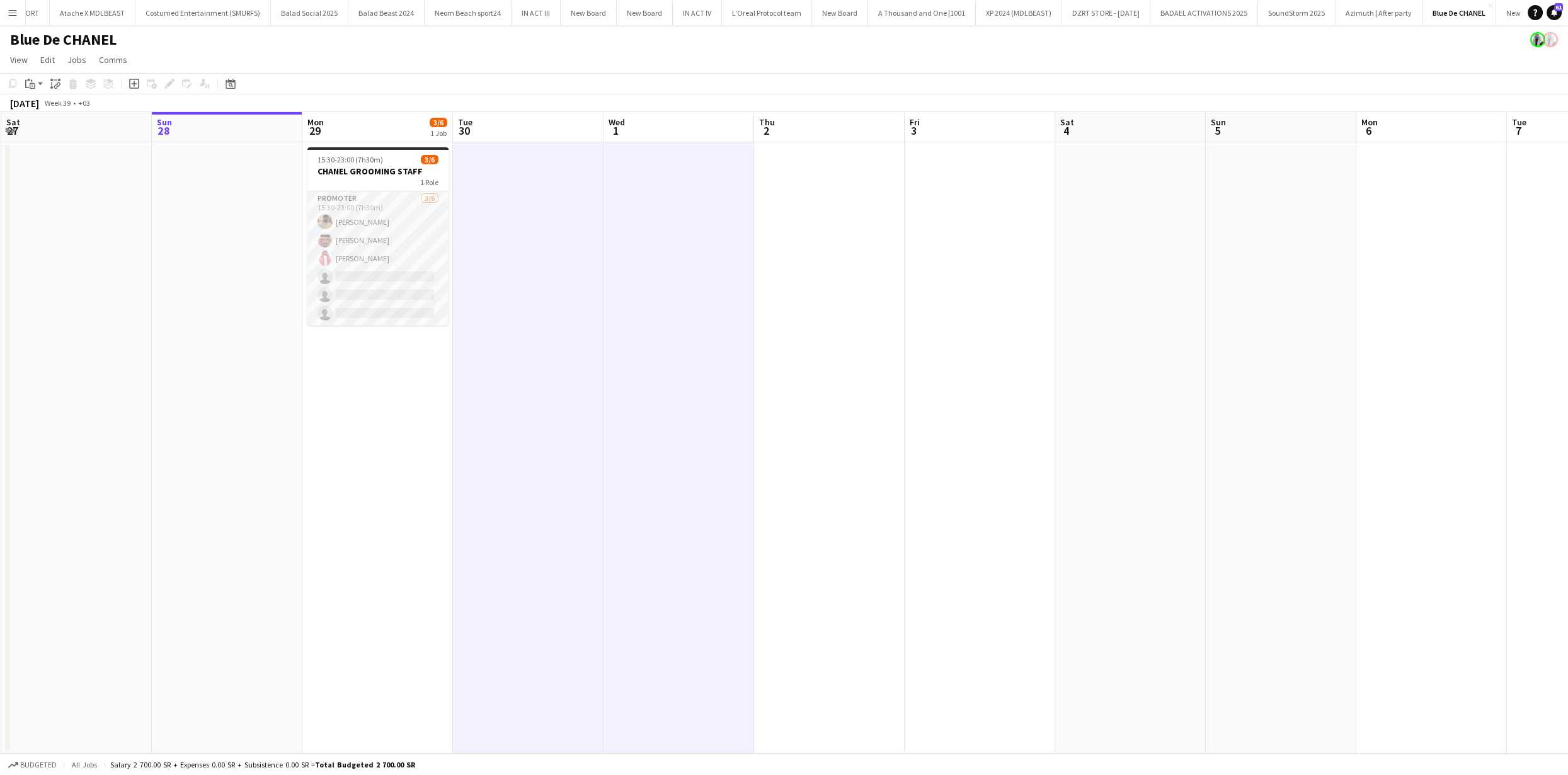
click at [817, 208] on app-date-cell at bounding box center [829, 448] width 150 height 611
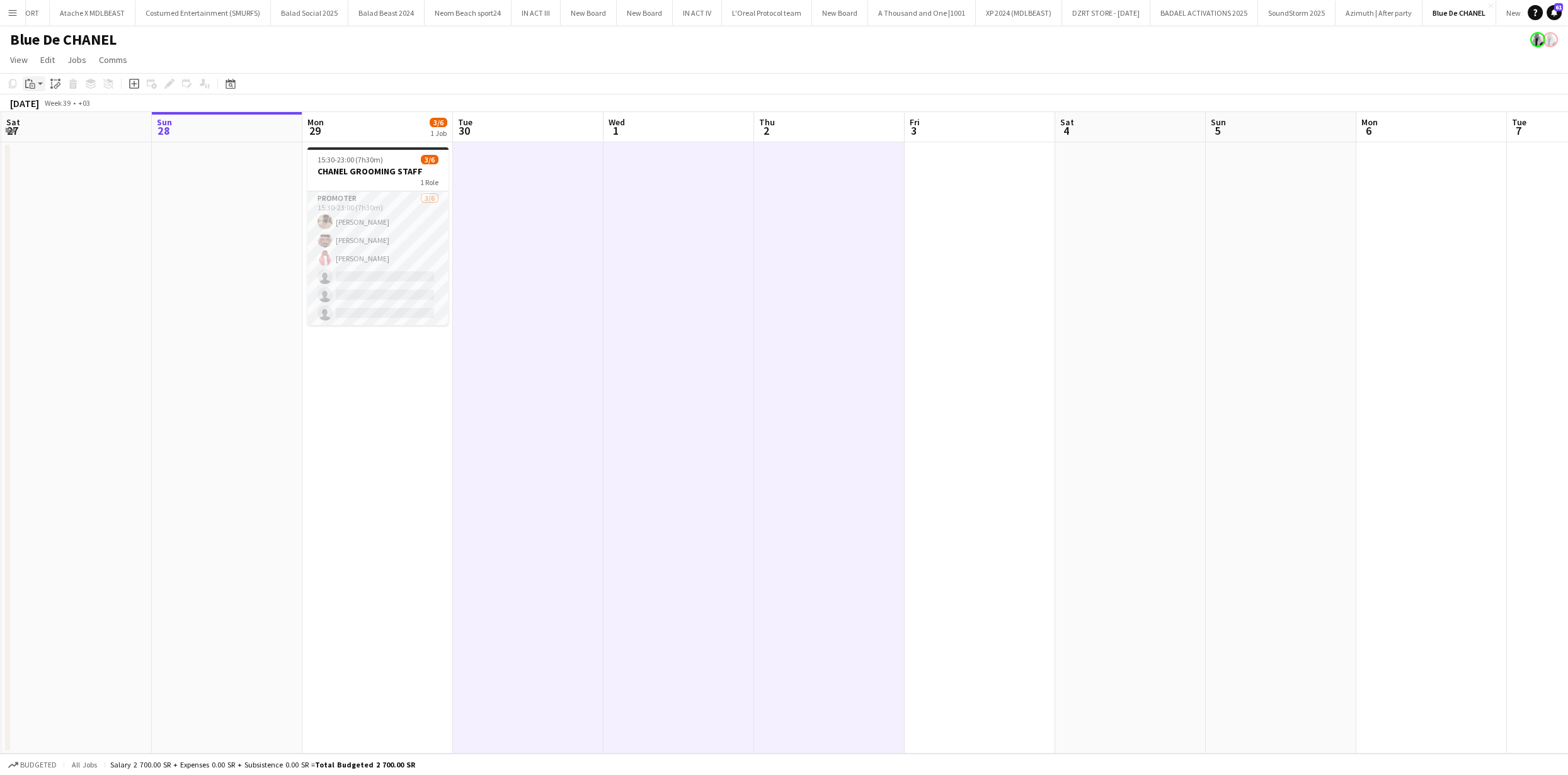
click at [30, 83] on icon "Paste" at bounding box center [30, 83] width 10 height 10
click at [70, 134] on link "Paste with crew Command Shift V" at bounding box center [83, 128] width 99 height 11
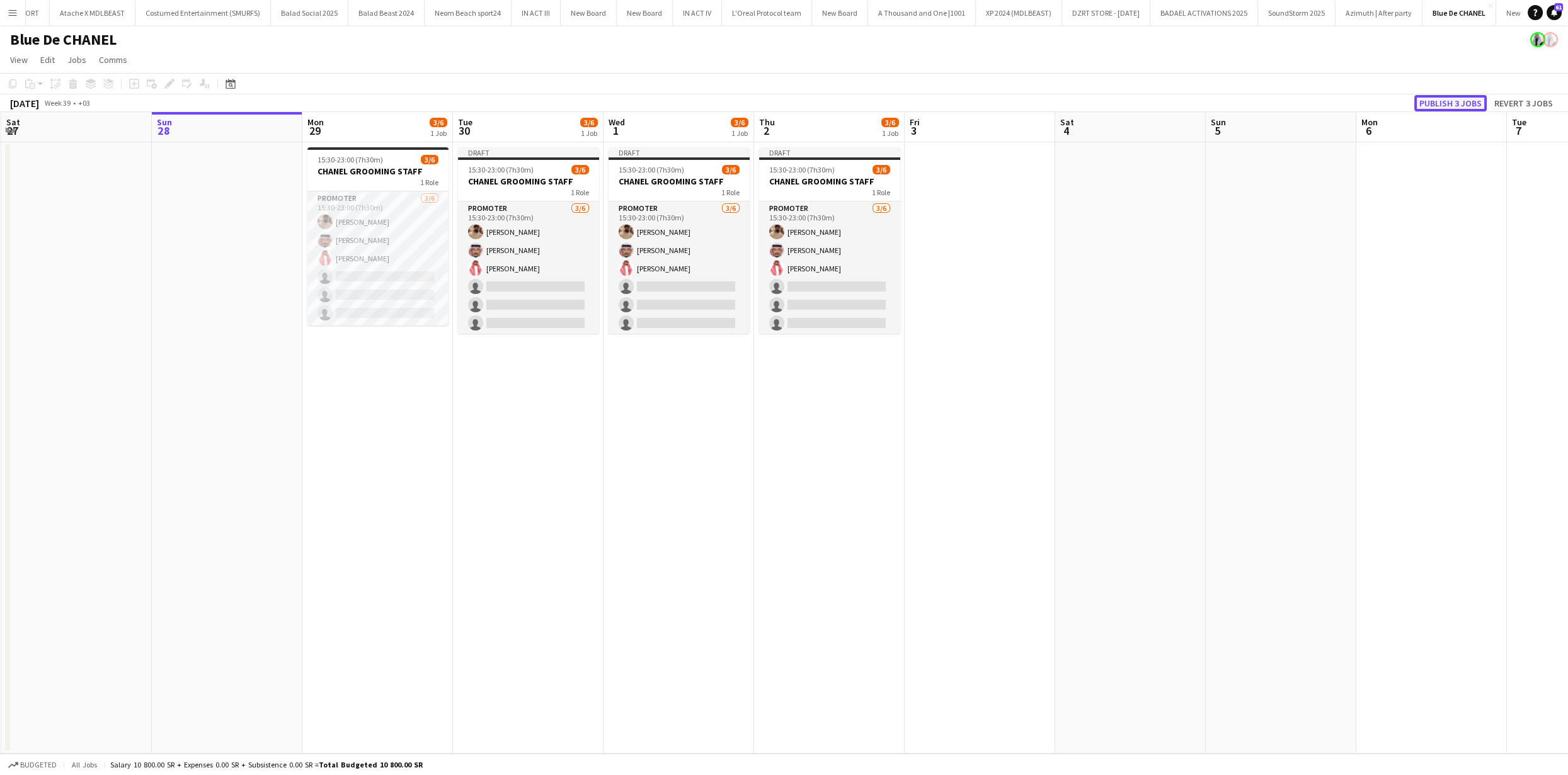
click at [1447, 101] on button "Publish 3 jobs" at bounding box center [1450, 103] width 72 height 17
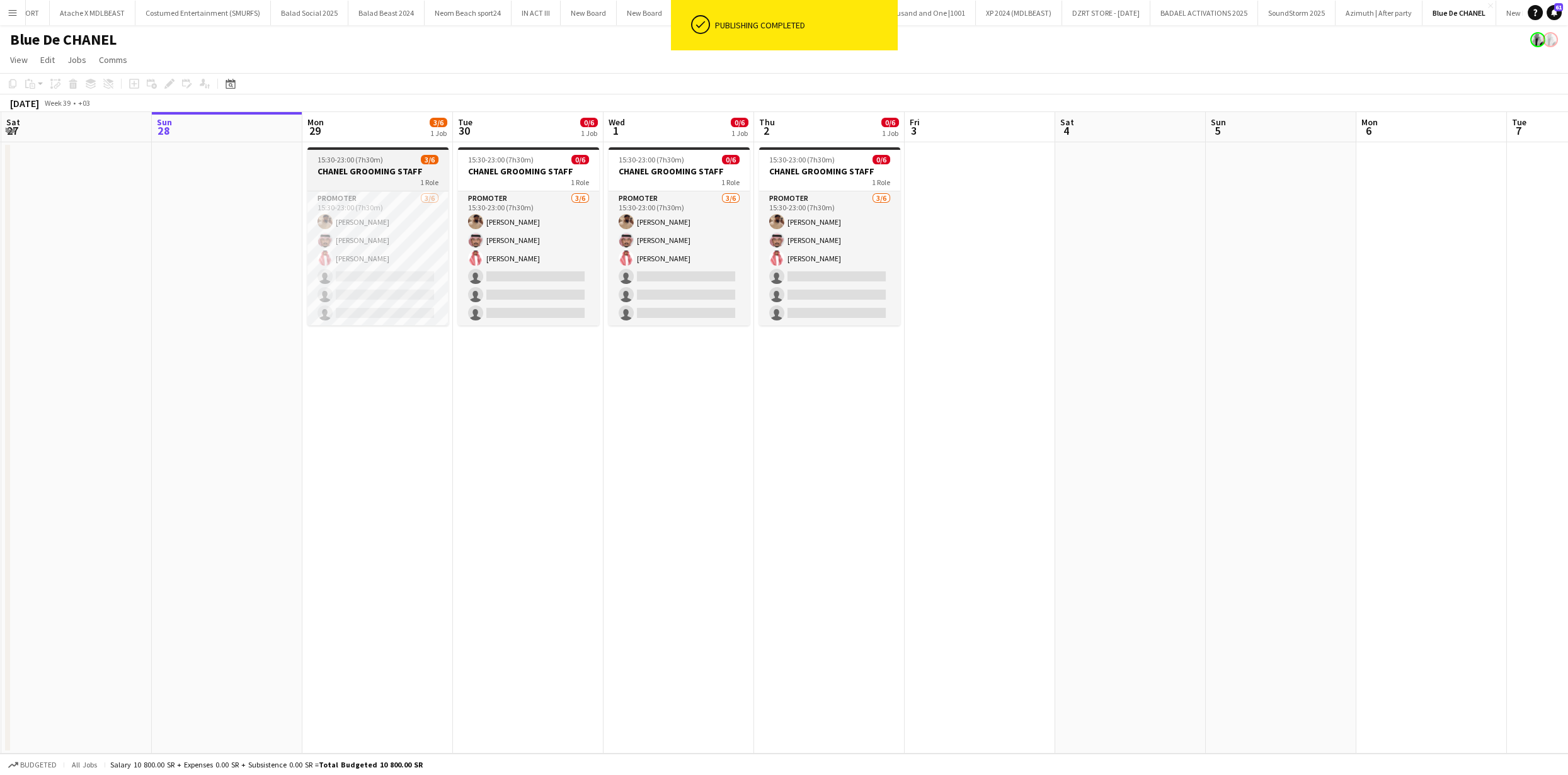
click at [386, 175] on h3 "CHANEL GROOMING STAFF" at bounding box center [377, 171] width 141 height 11
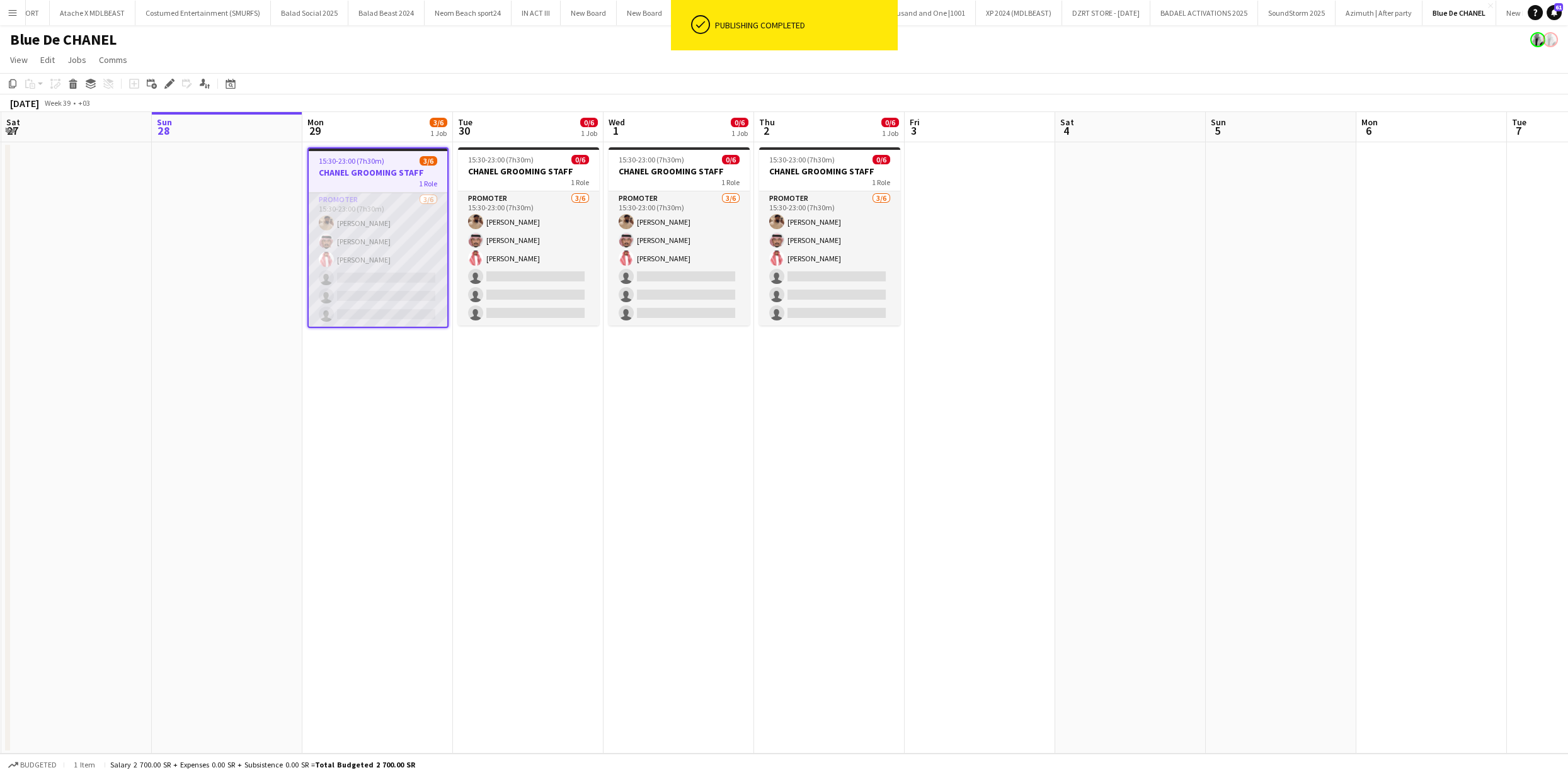
click at [388, 208] on app-card-role "PROMOTER [DATE] 15:30-23:00 (7h30m) [PERSON_NAME] [PERSON_NAME] [PERSON_NAME] s…" at bounding box center [378, 260] width 139 height 135
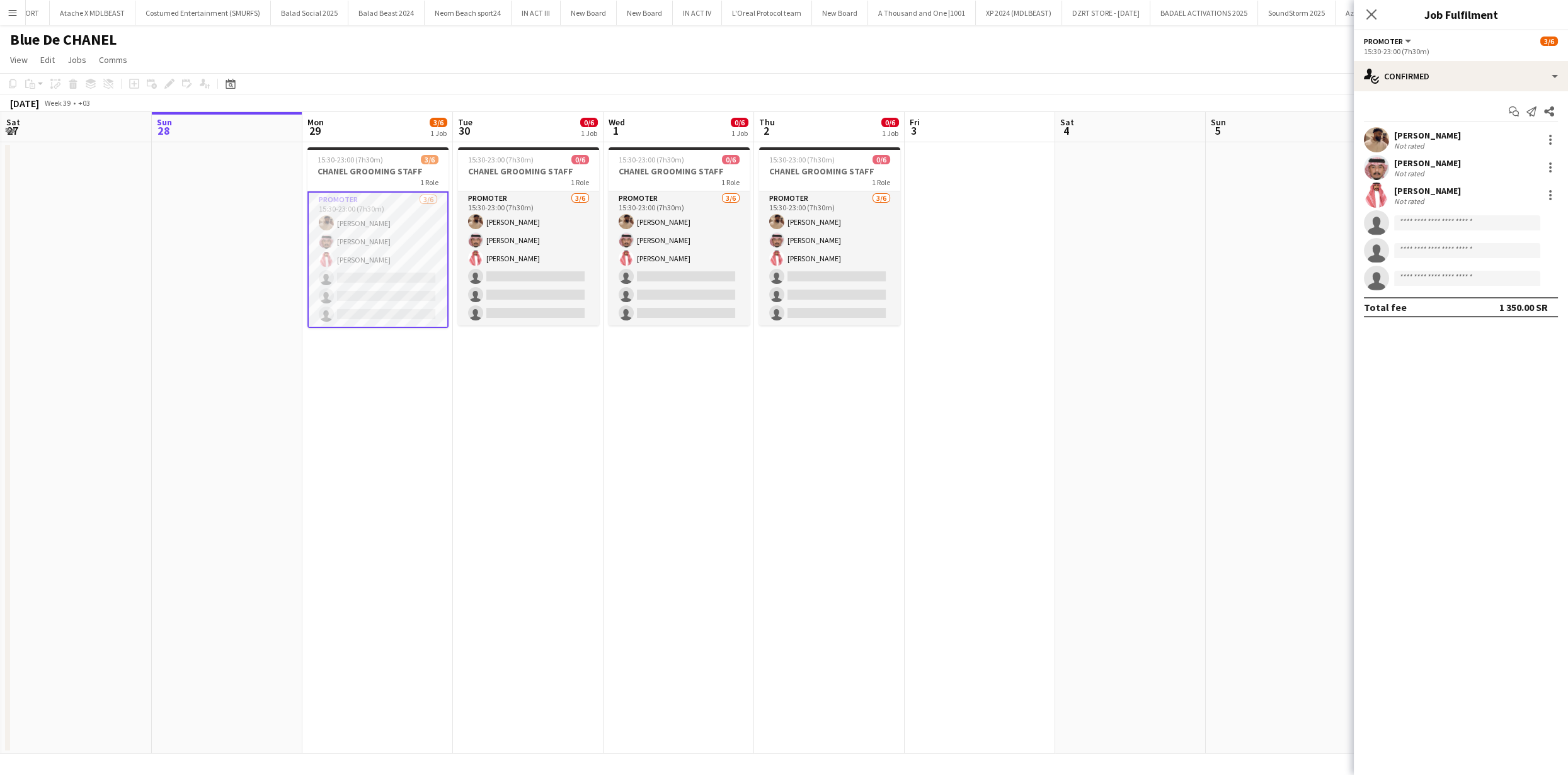
click at [1374, 200] on app-user-avatar at bounding box center [1376, 195] width 26 height 26
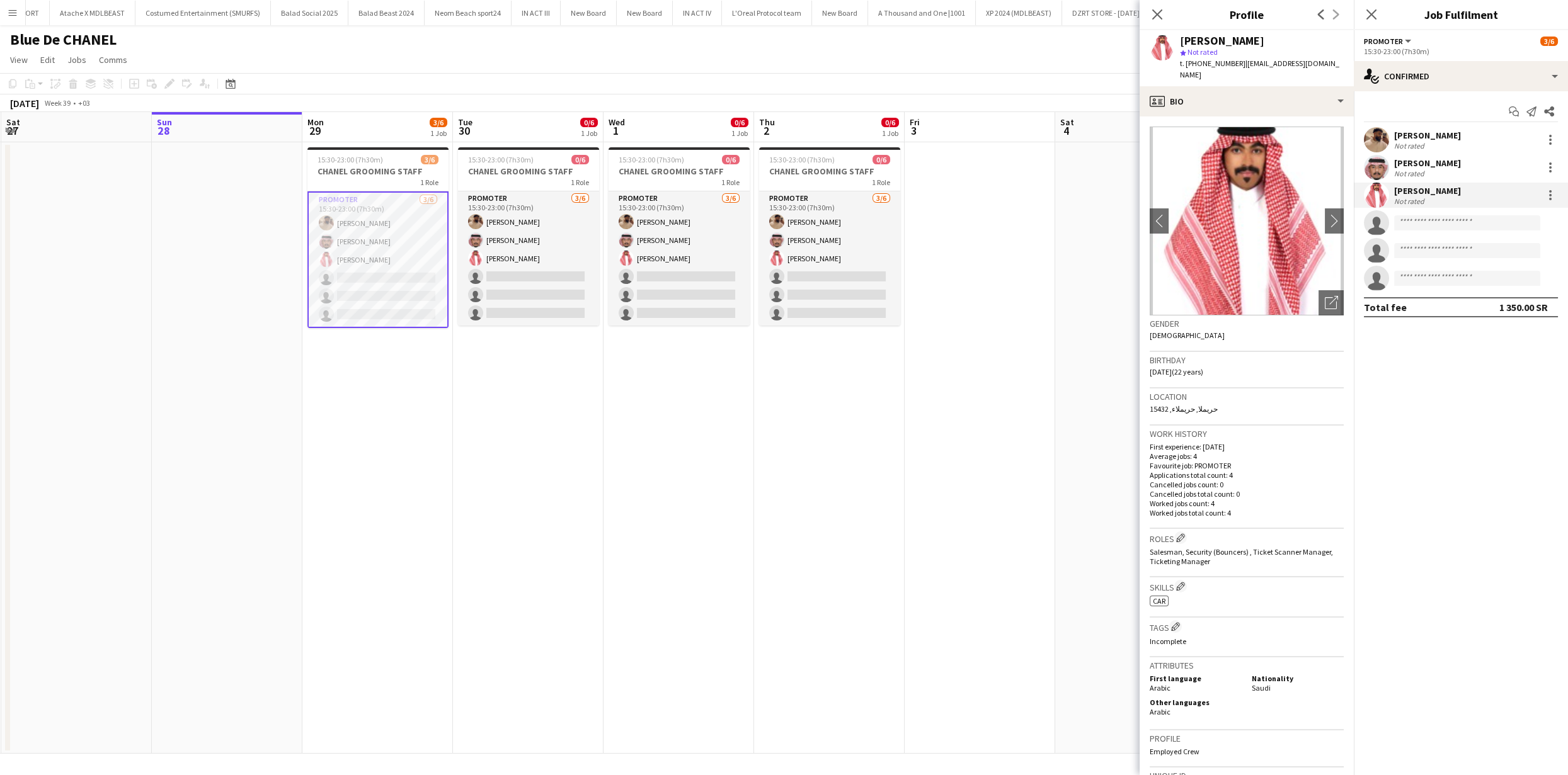
click at [1383, 168] on app-user-avatar at bounding box center [1376, 167] width 26 height 26
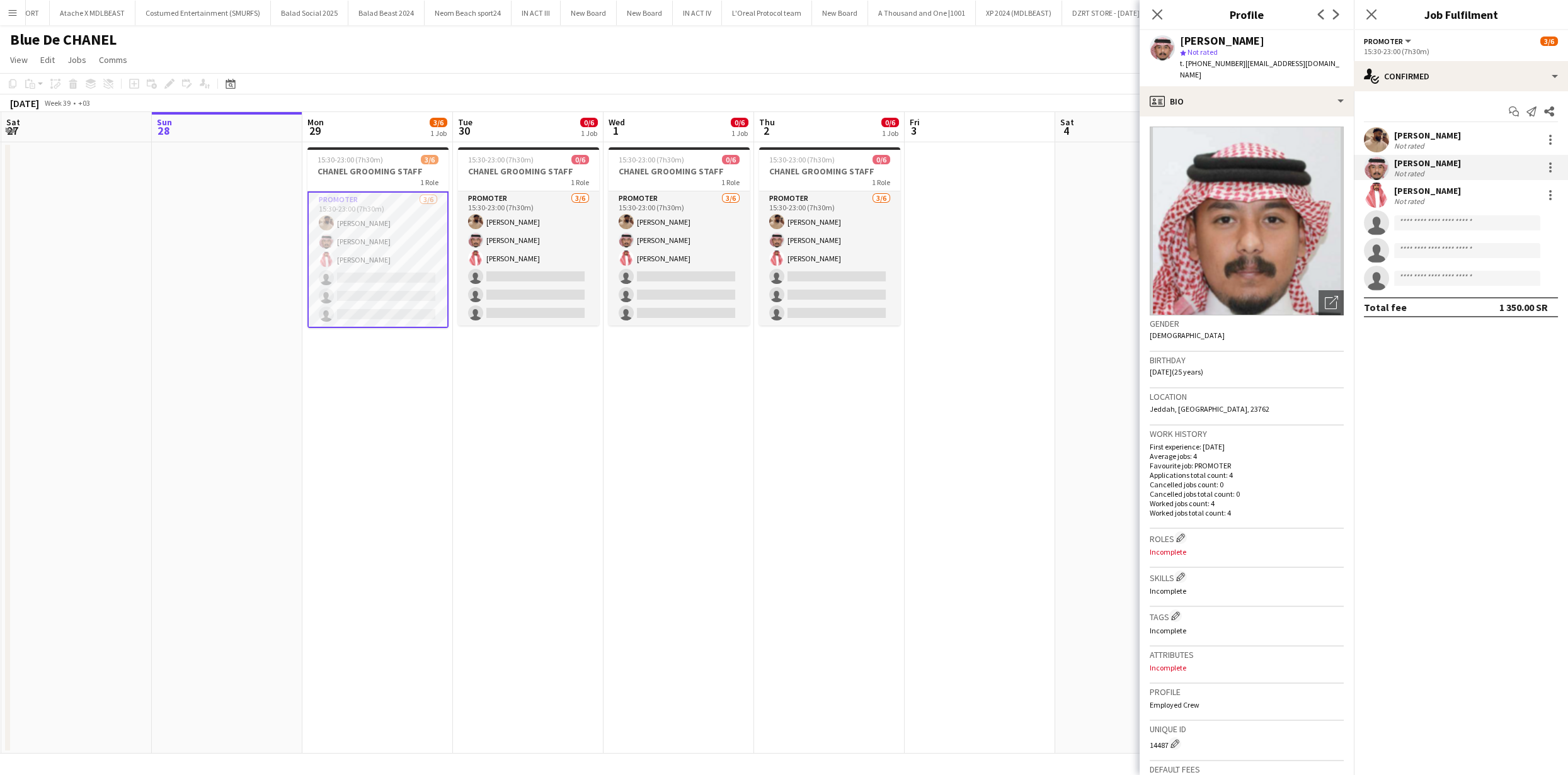
click at [1377, 135] on app-user-avatar at bounding box center [1376, 140] width 26 height 26
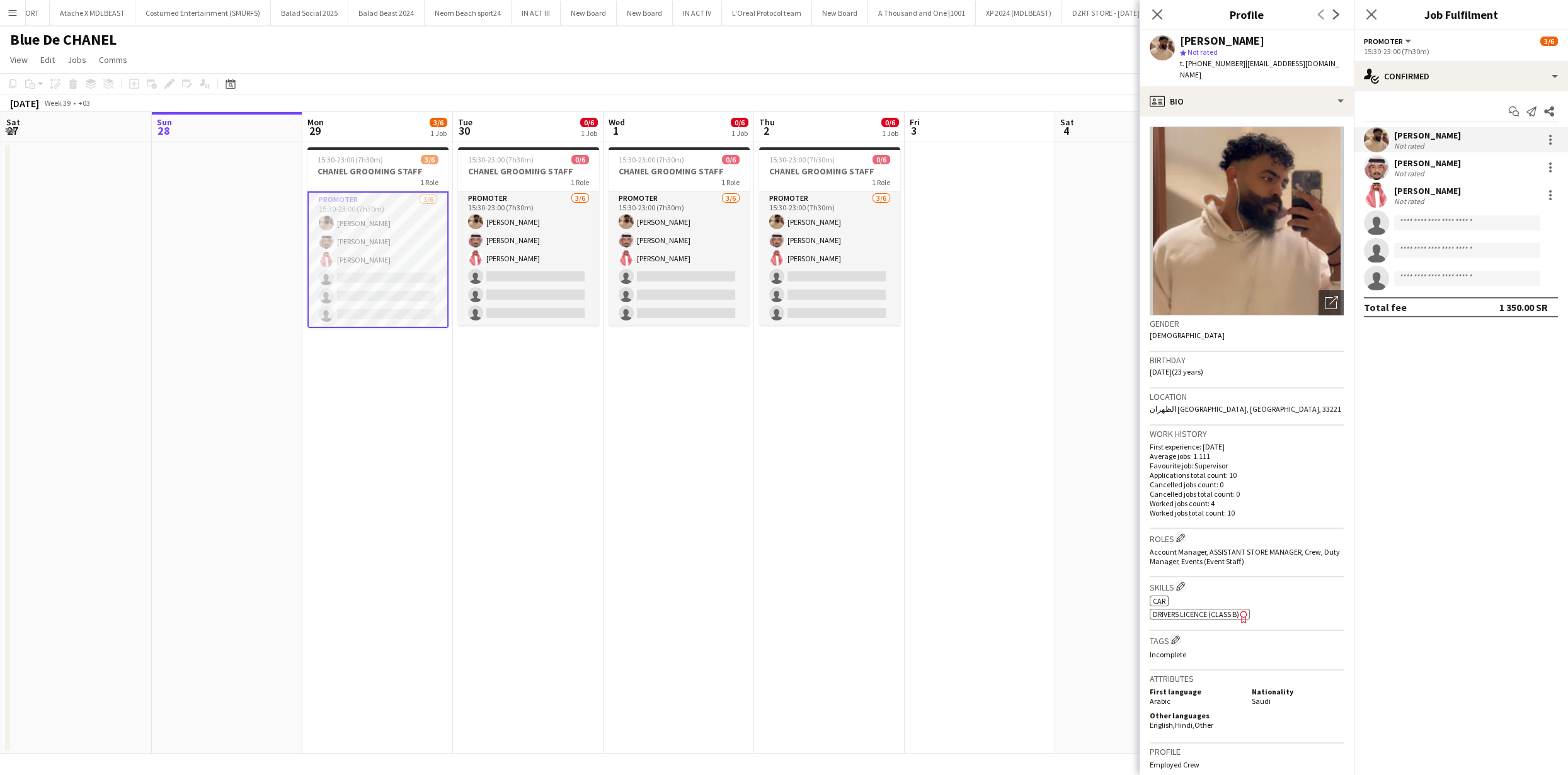
click at [1004, 338] on app-date-cell at bounding box center [979, 448] width 150 height 611
